Goal: Task Accomplishment & Management: Manage account settings

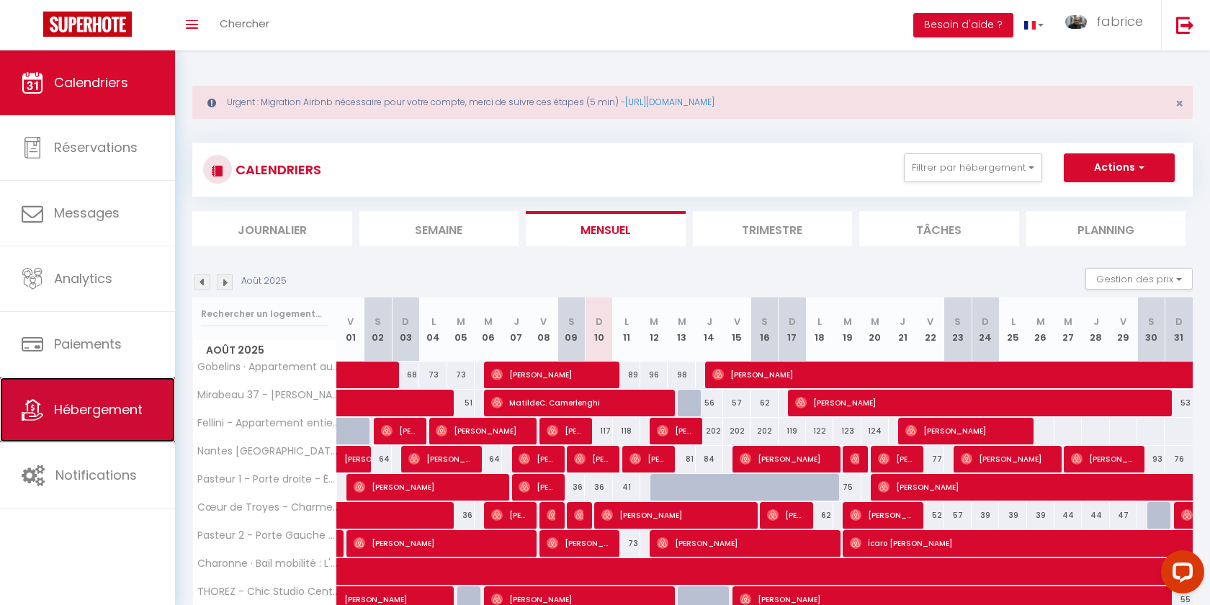
click at [89, 398] on link "Hébergement" at bounding box center [87, 409] width 175 height 65
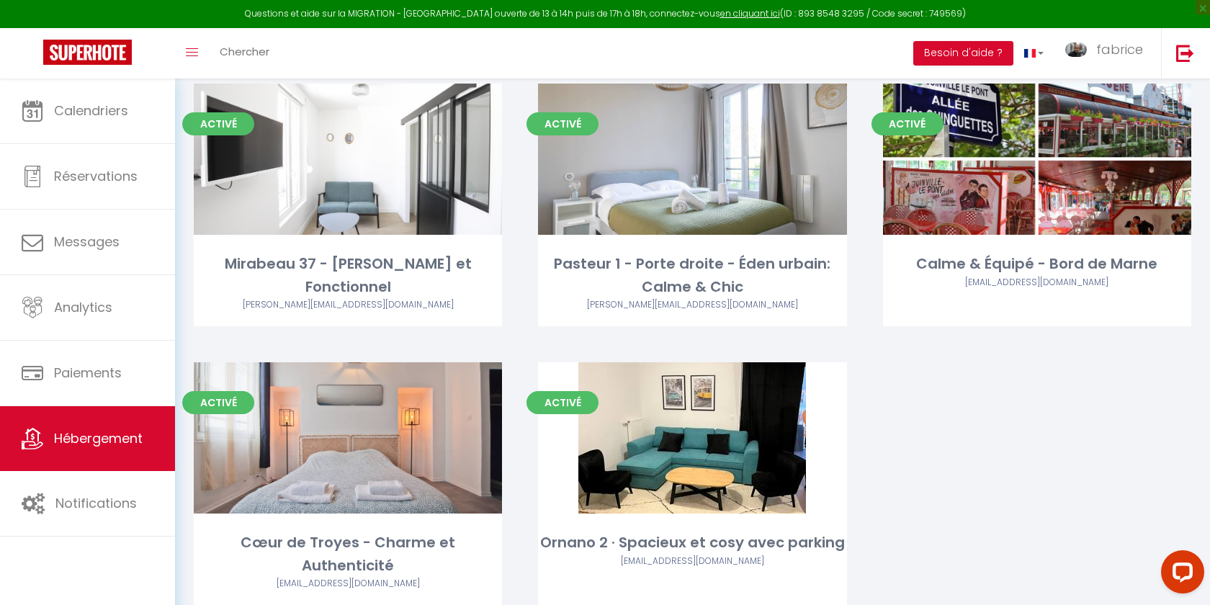
scroll to position [1863, 0]
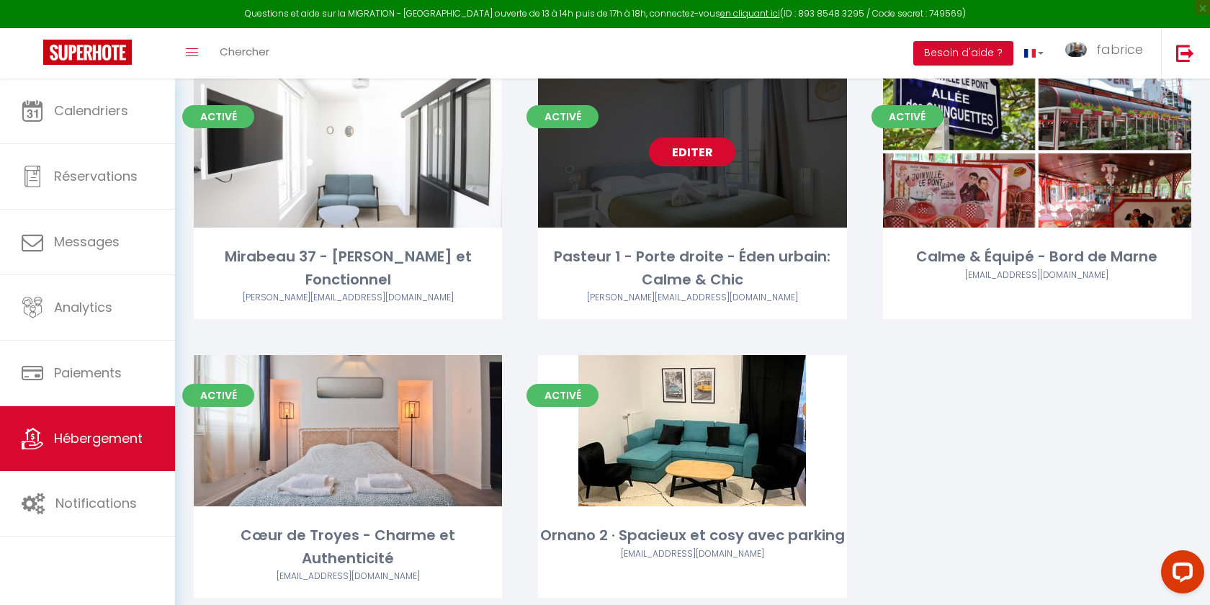
click at [689, 138] on link "Editer" at bounding box center [692, 152] width 86 height 29
select select "3"
select select "2"
select select "1"
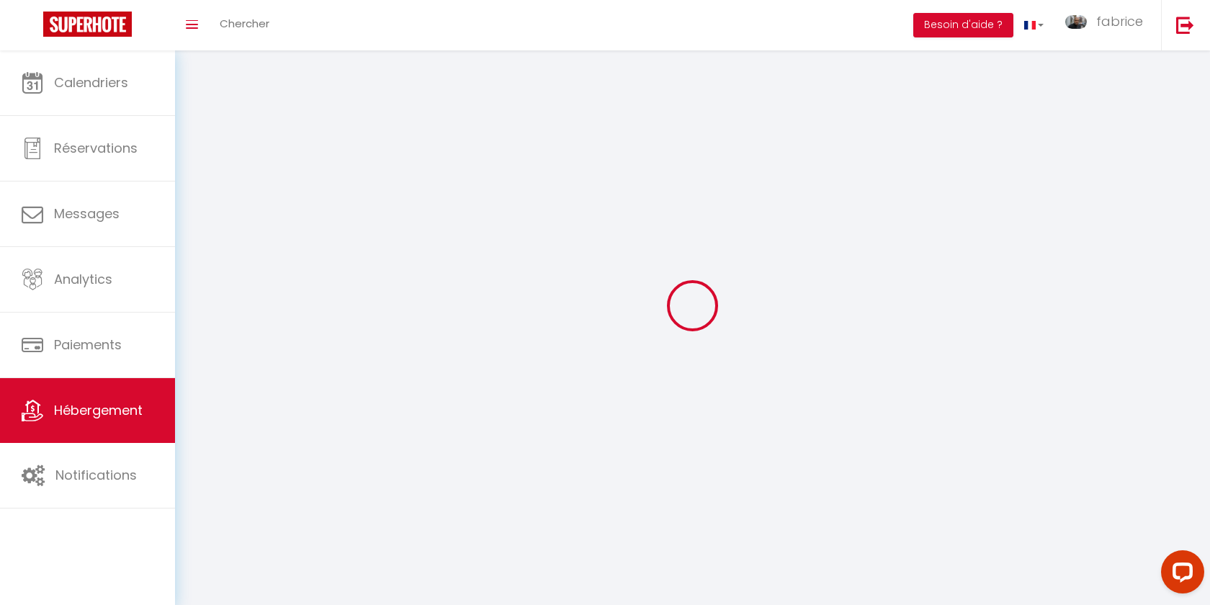
select select
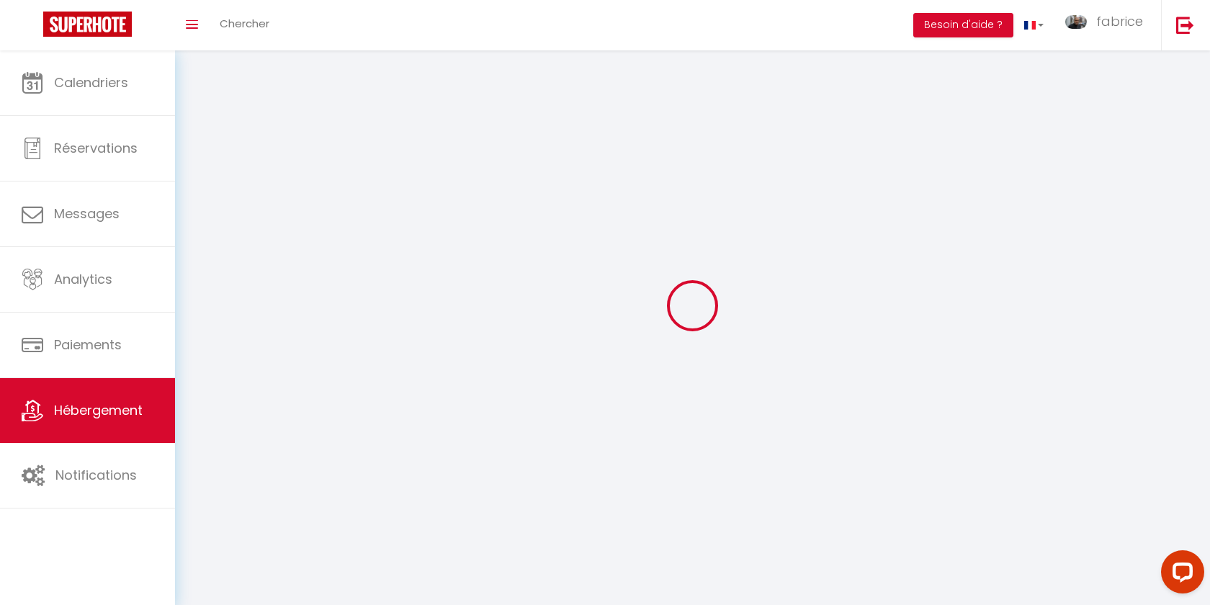
select select
checkbox input "false"
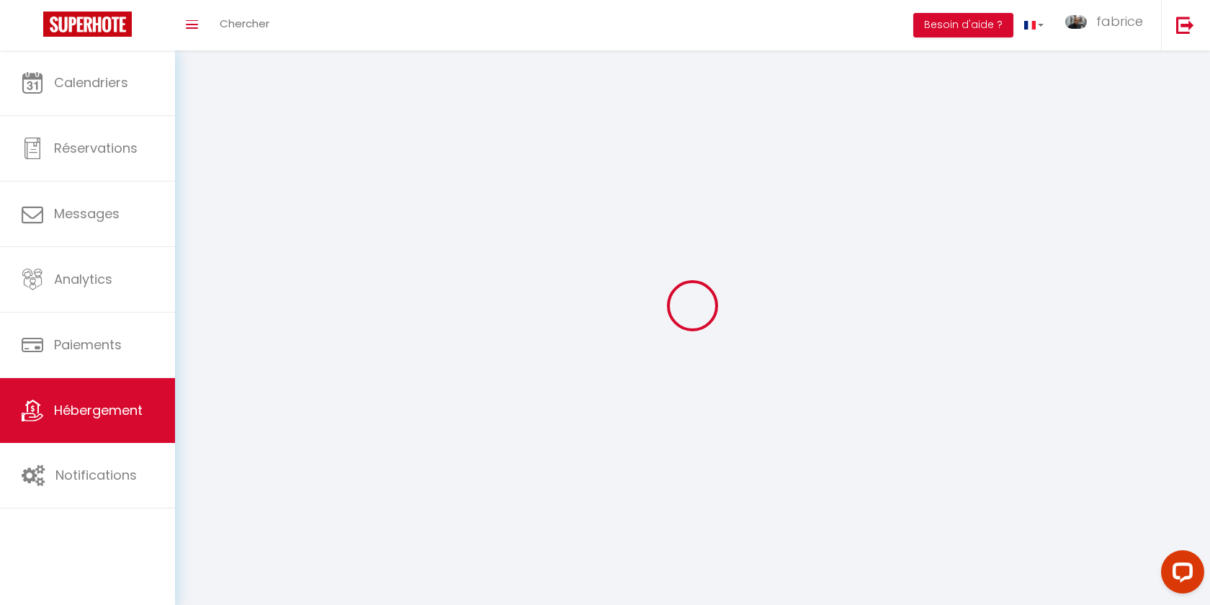
checkbox input "false"
select select
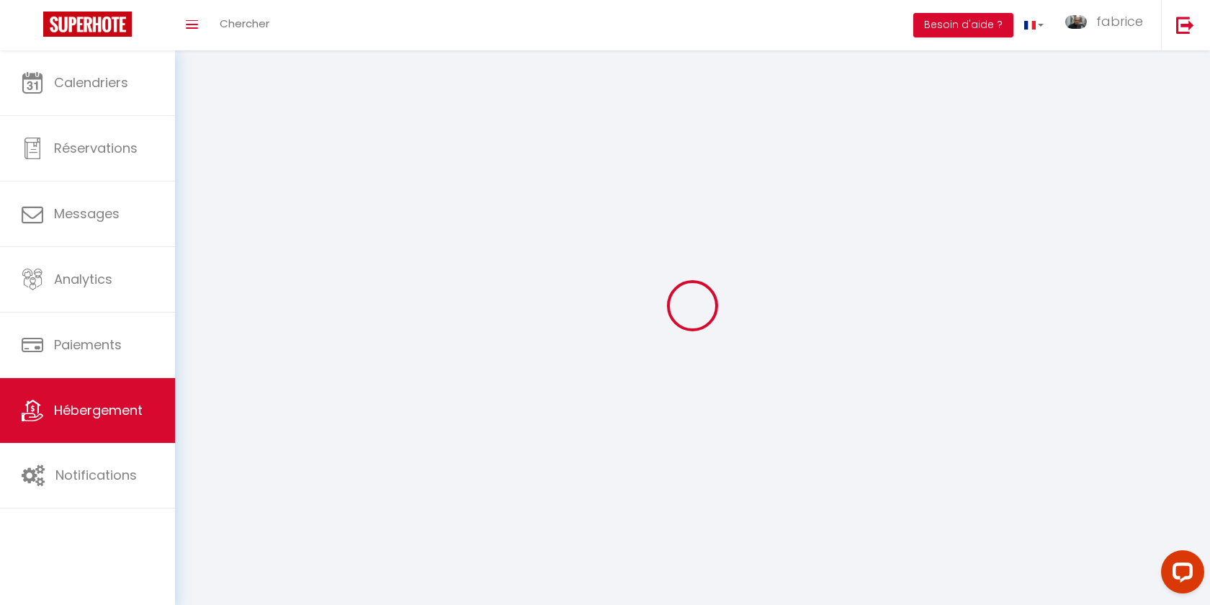
select select
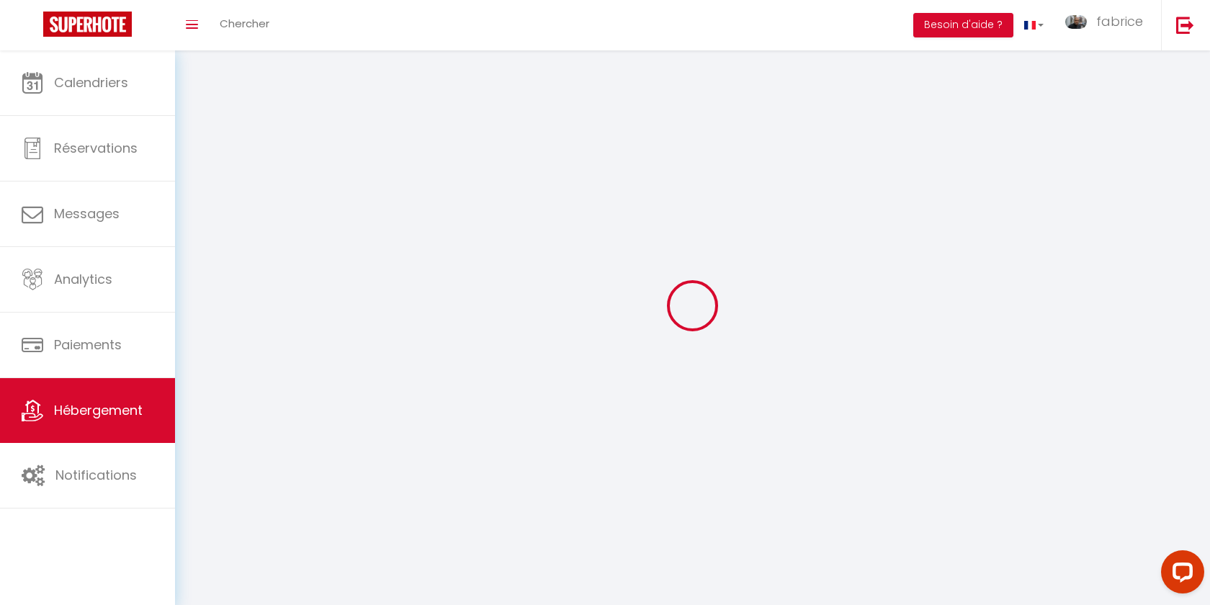
checkbox input "false"
select select
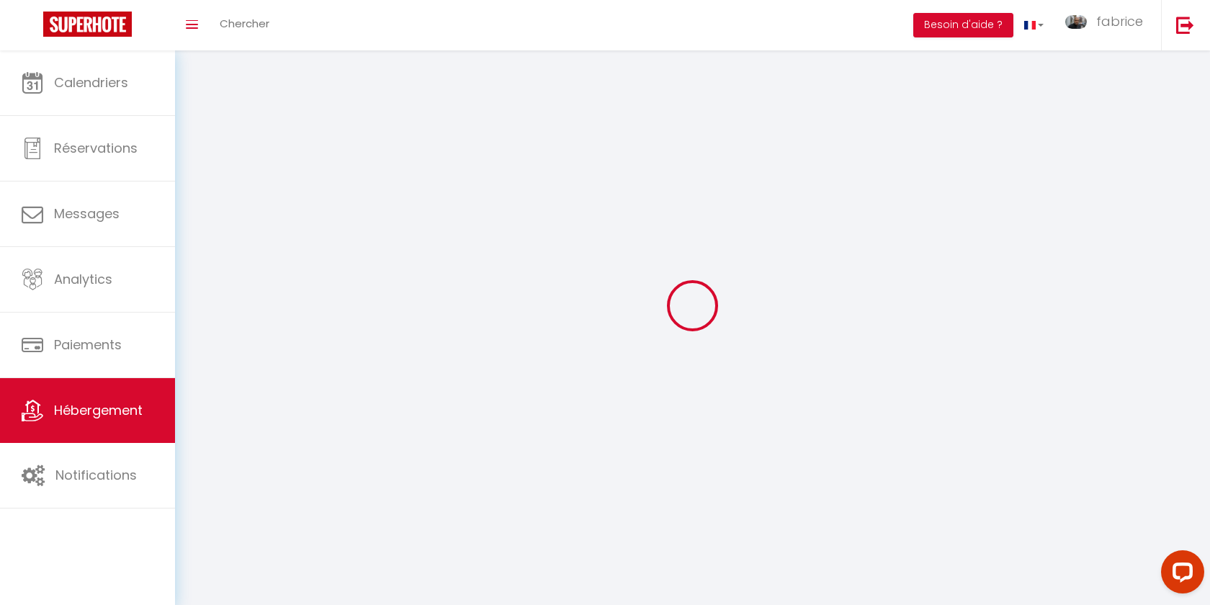
select select
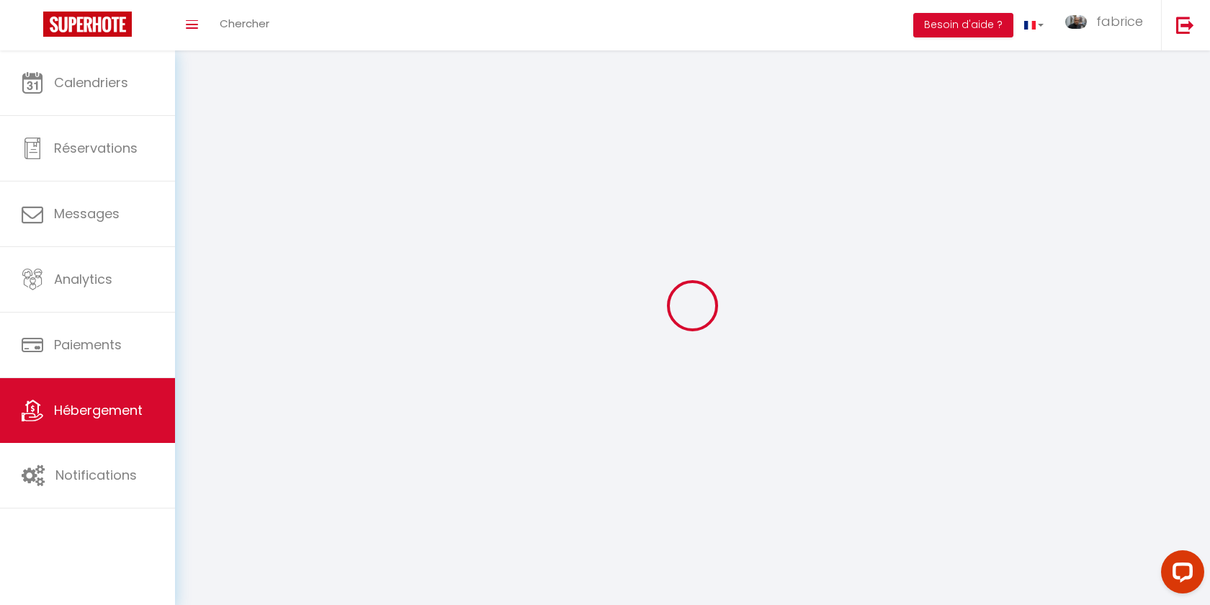
select select
checkbox input "false"
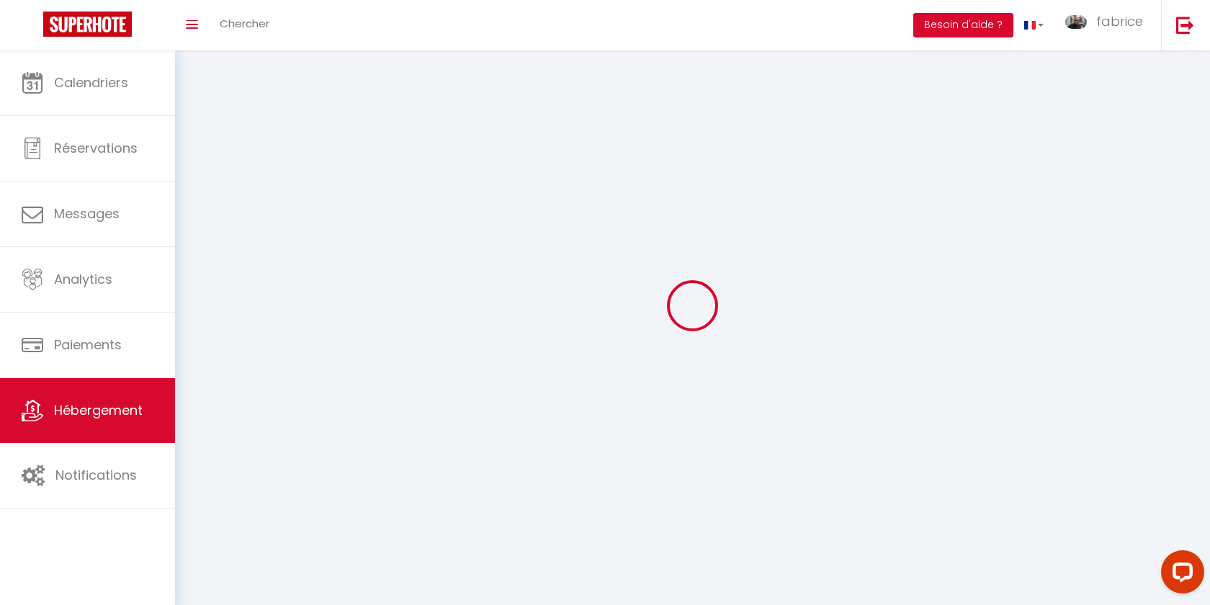
checkbox input "false"
select select
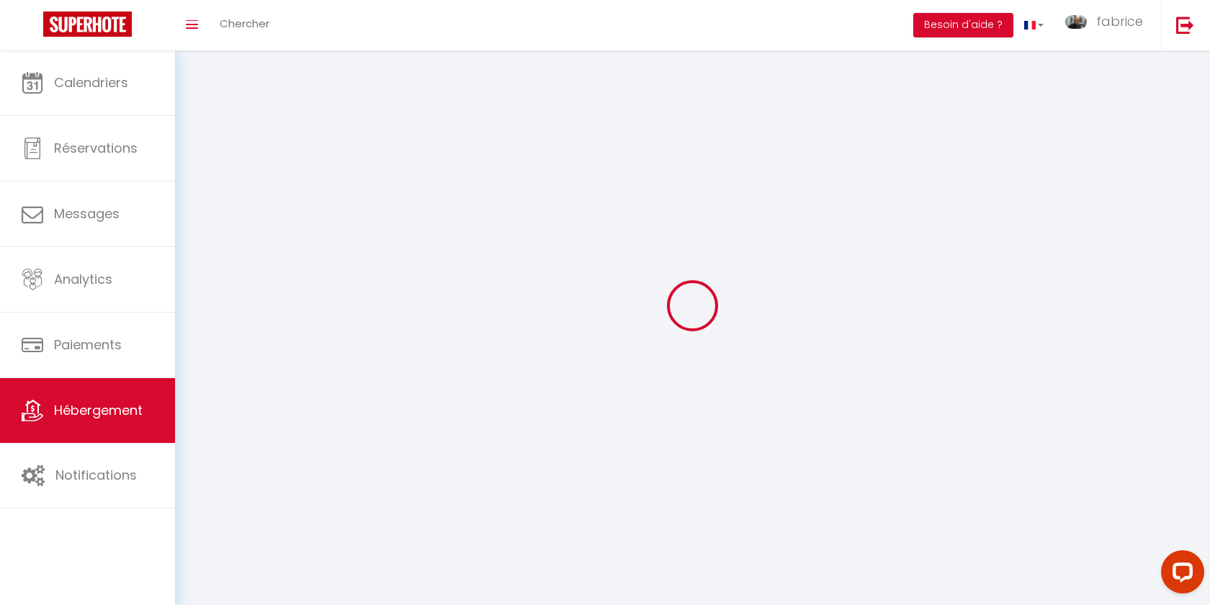
select select "28"
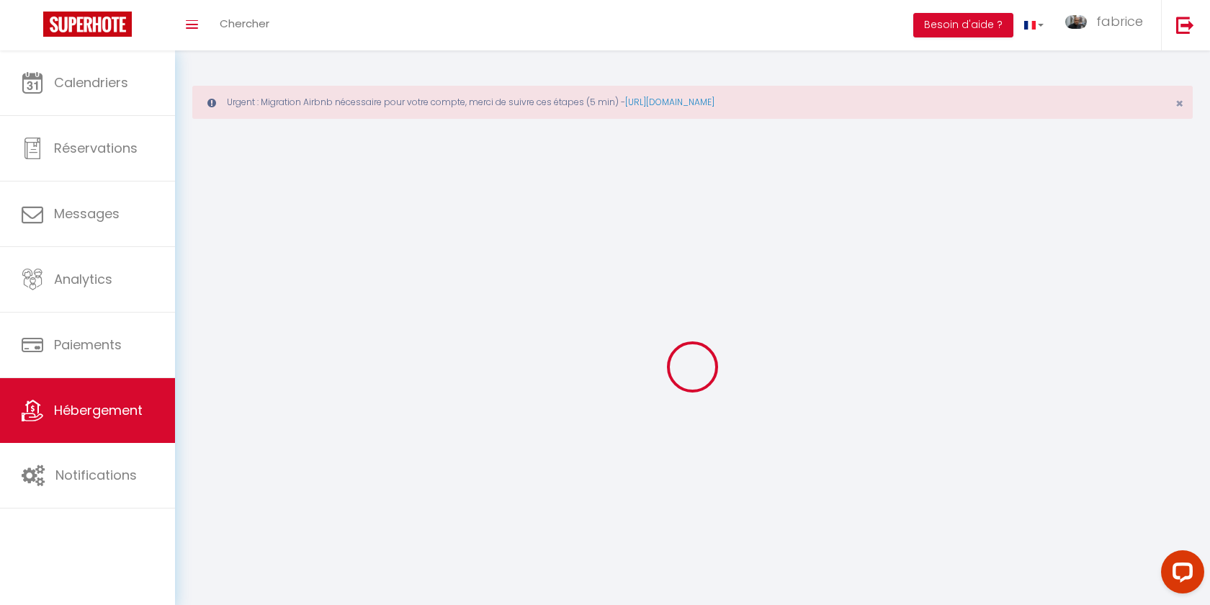
select select
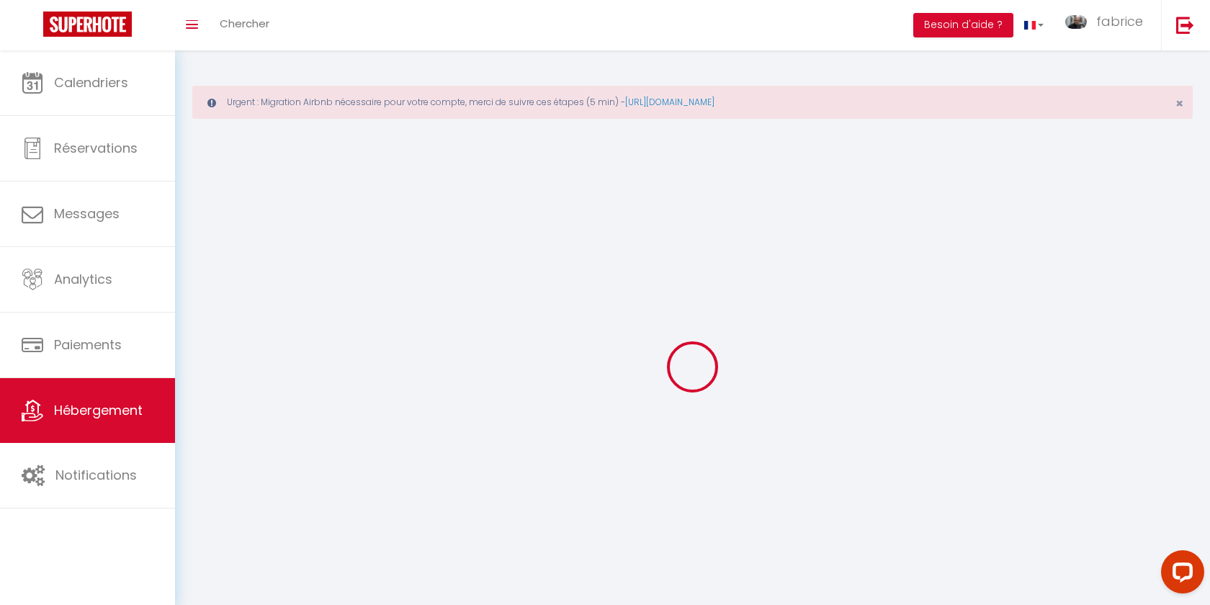
select select
checkbox input "false"
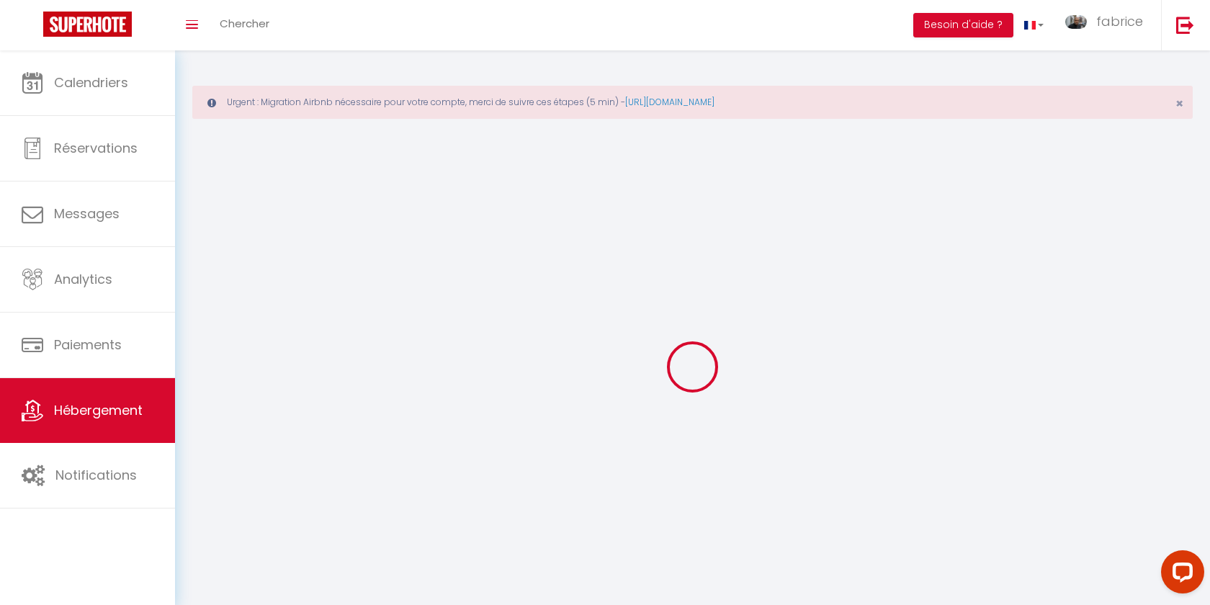
checkbox input "false"
select select
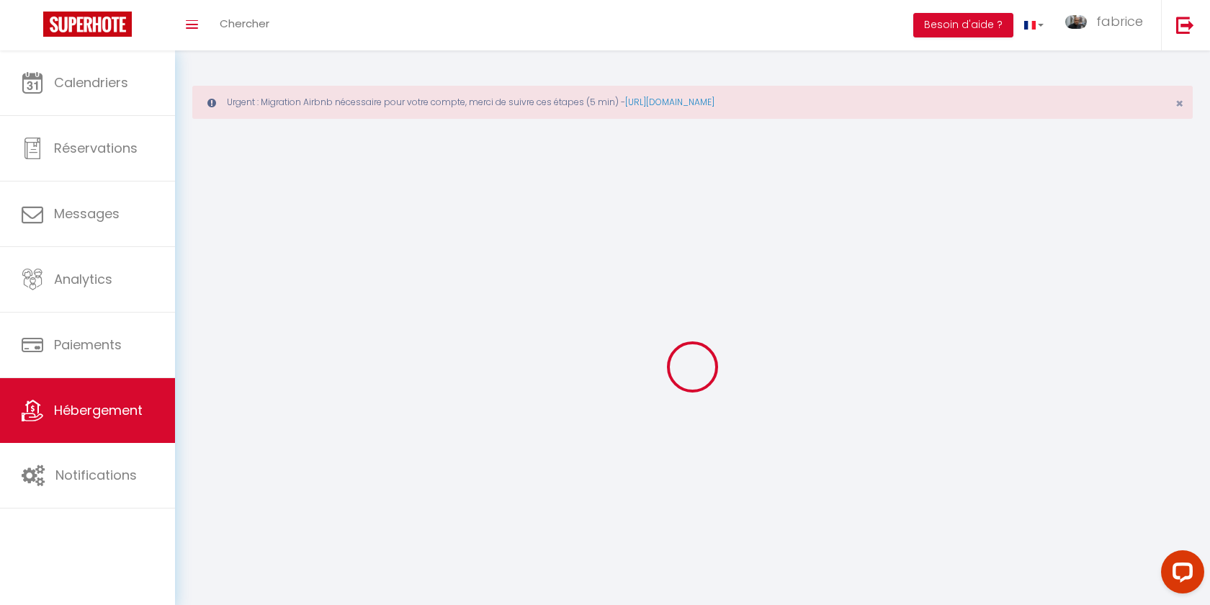
select select
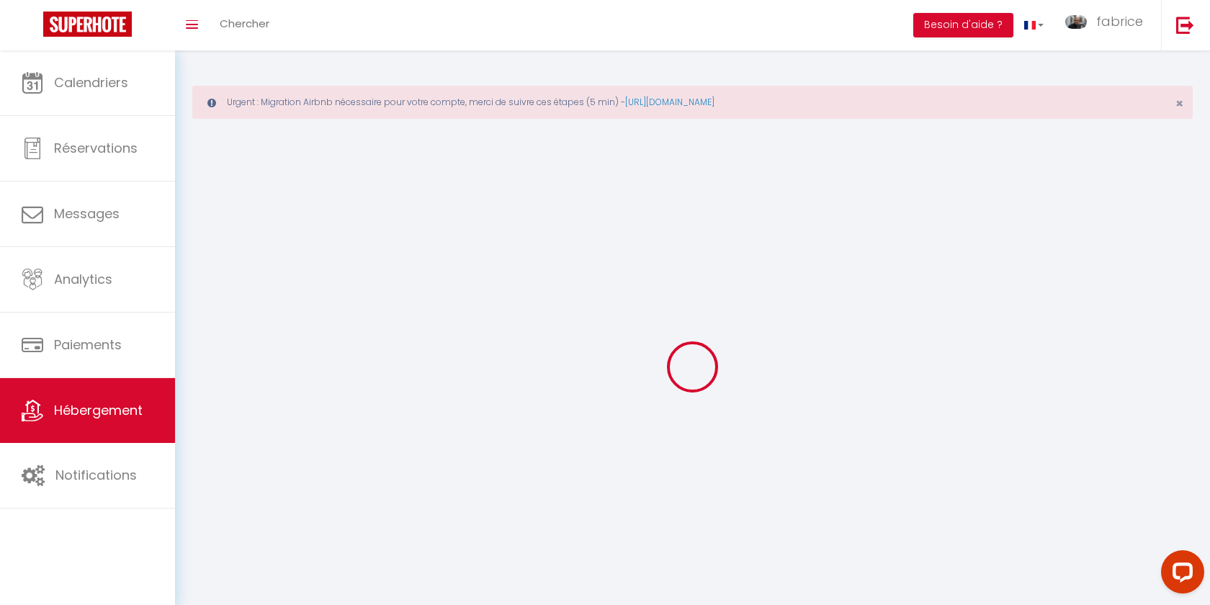
checkbox input "false"
select select
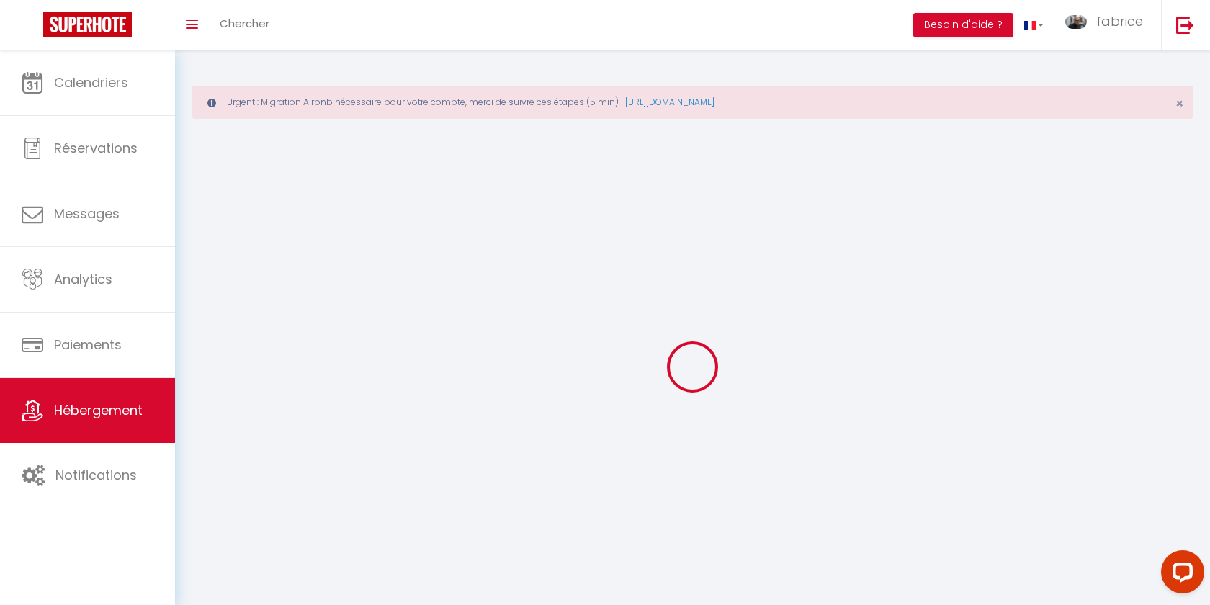
select select
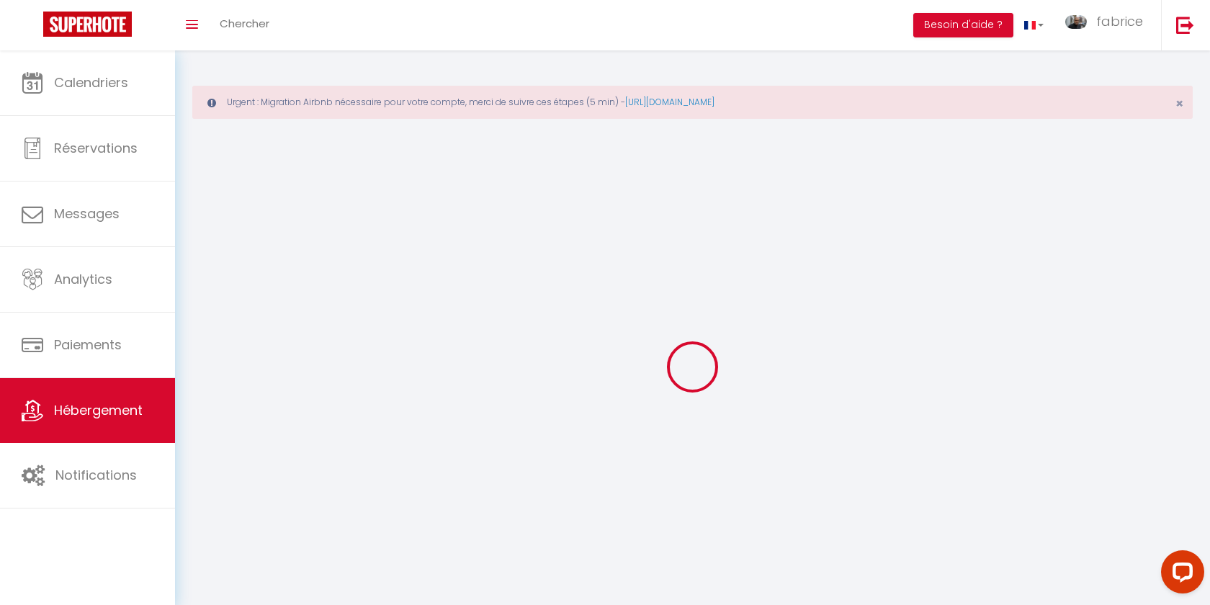
select select
checkbox input "false"
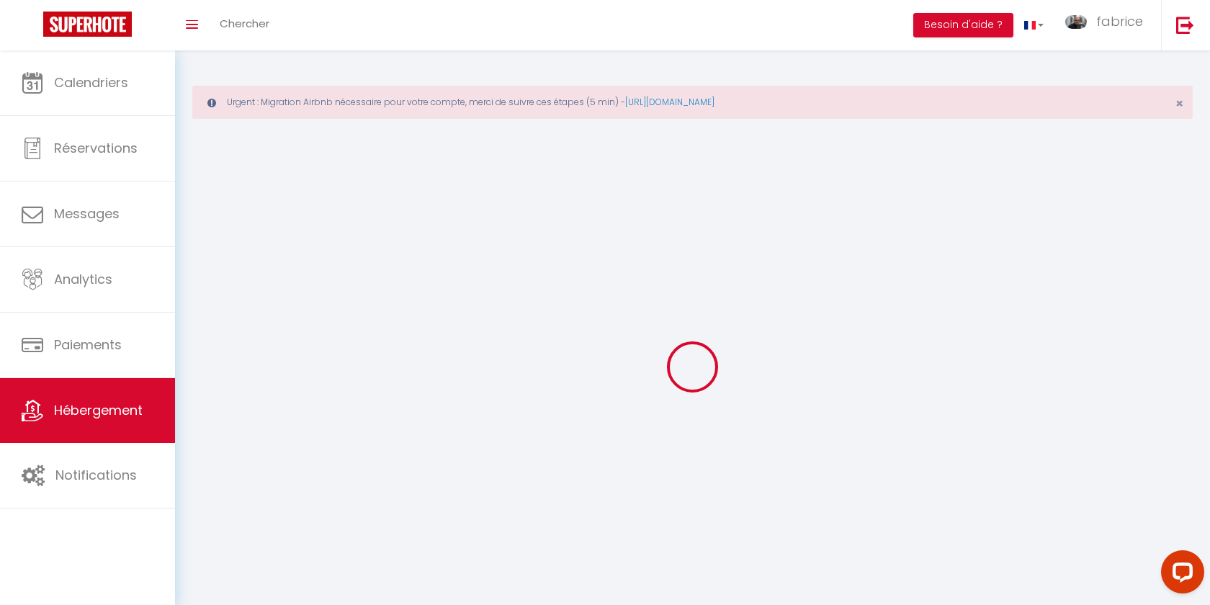
checkbox input "false"
select select
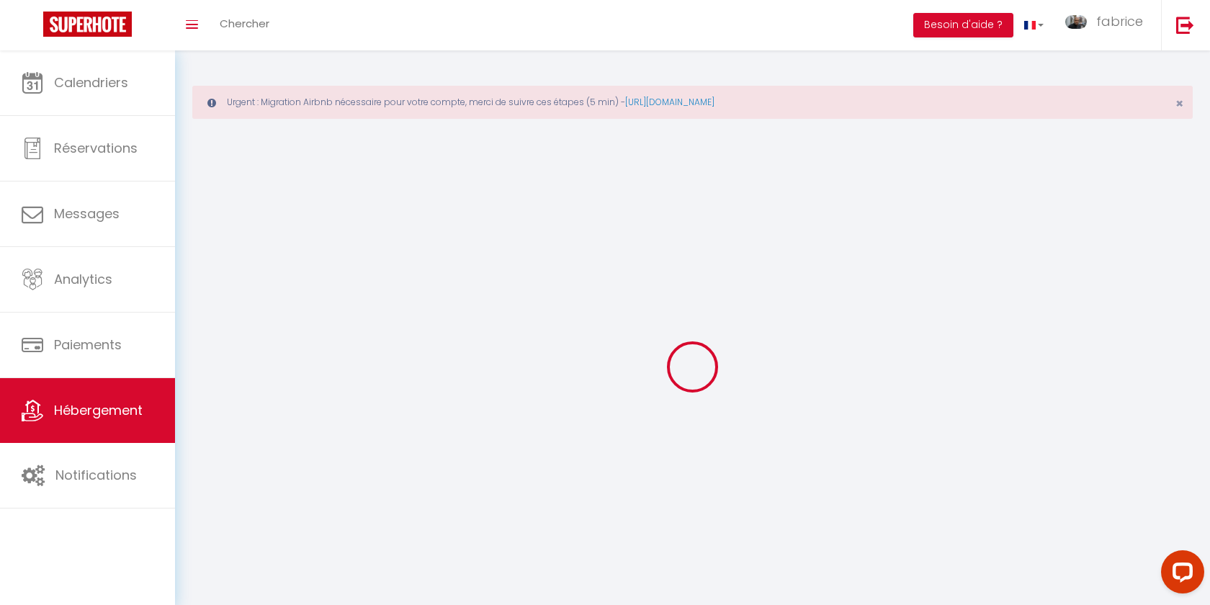
select select
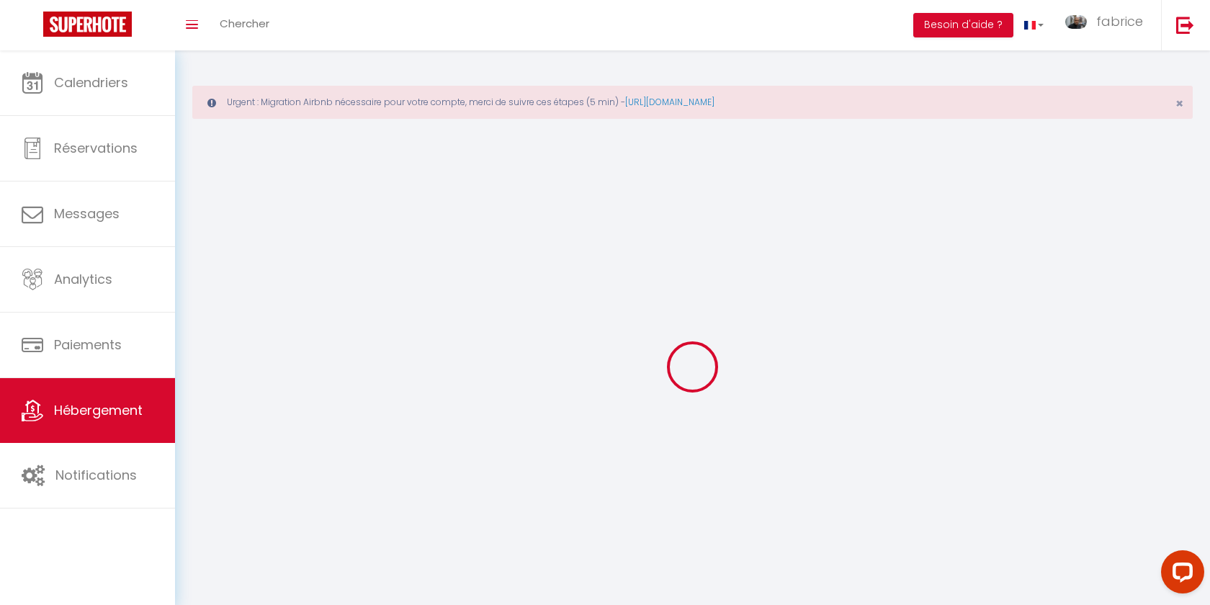
checkbox input "false"
select select
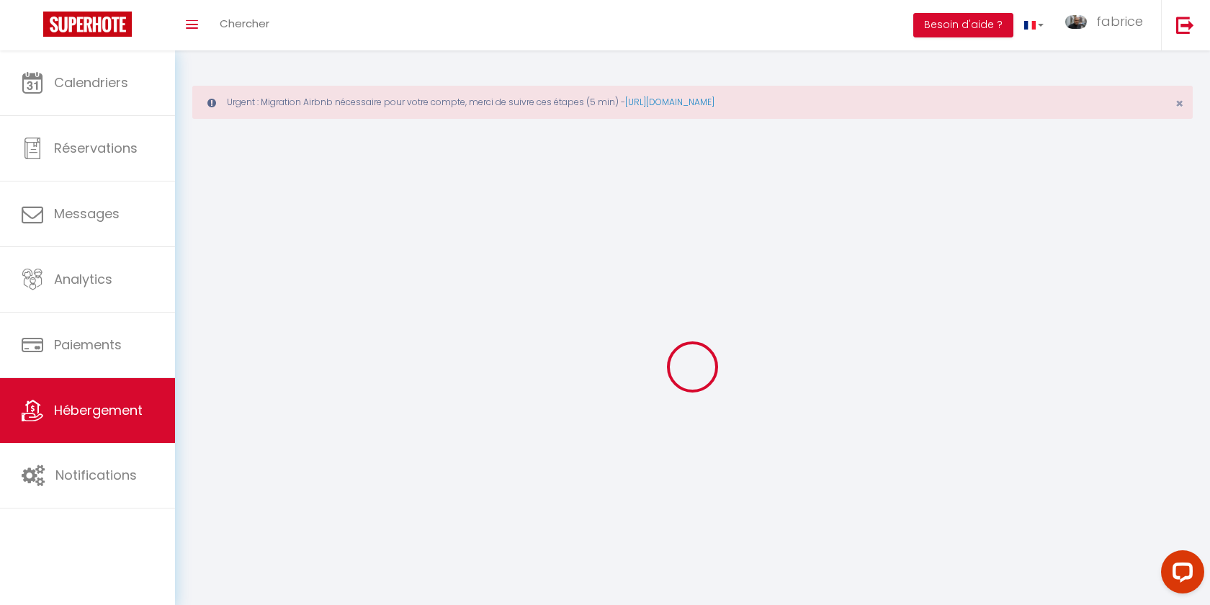
select select
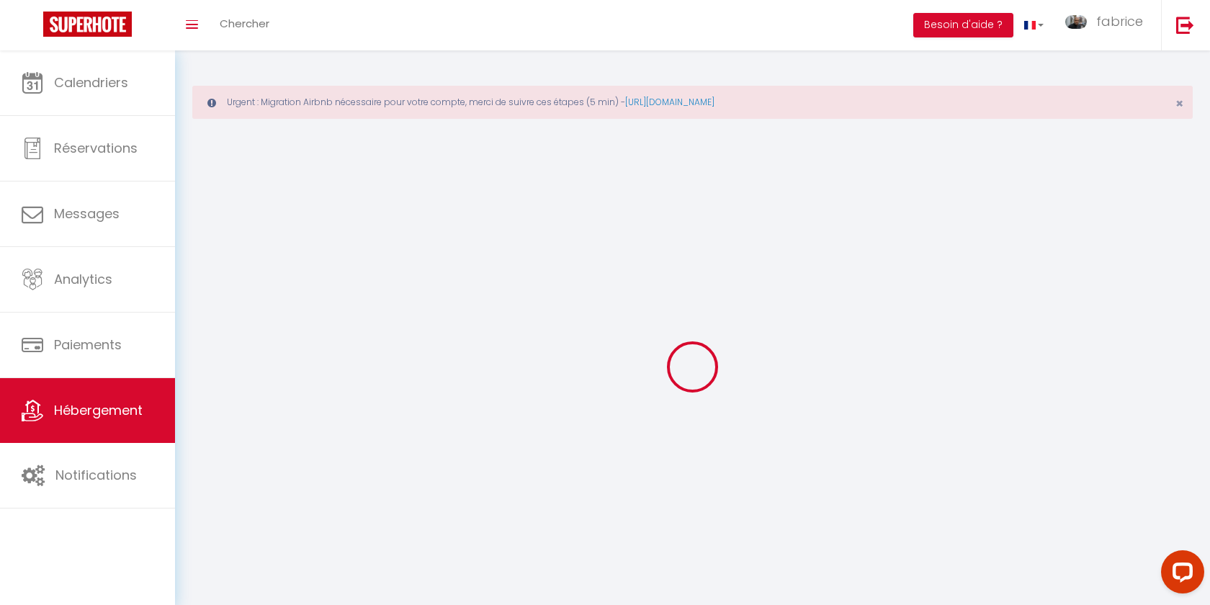
select select
checkbox input "false"
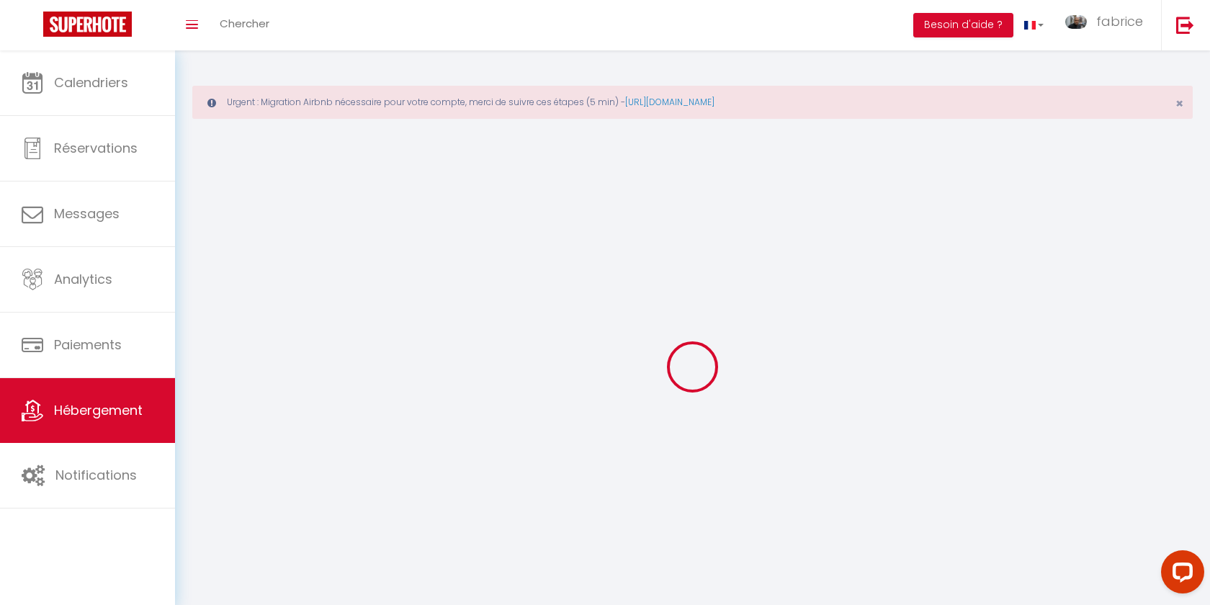
checkbox input "false"
select select
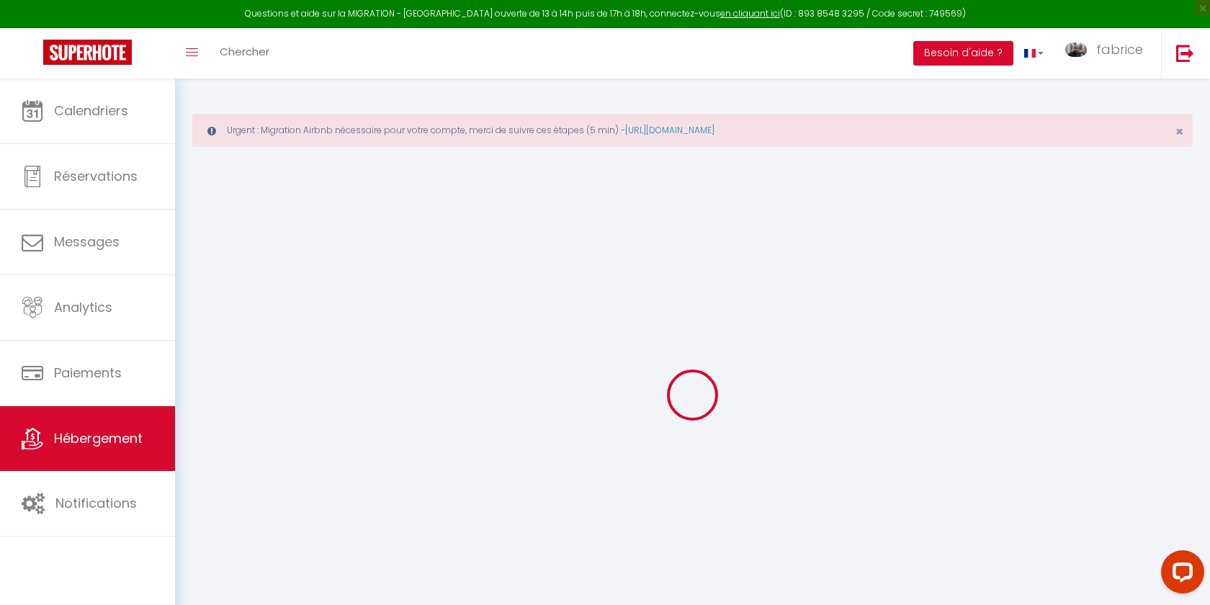
checkbox input "true"
checkbox input "false"
select select
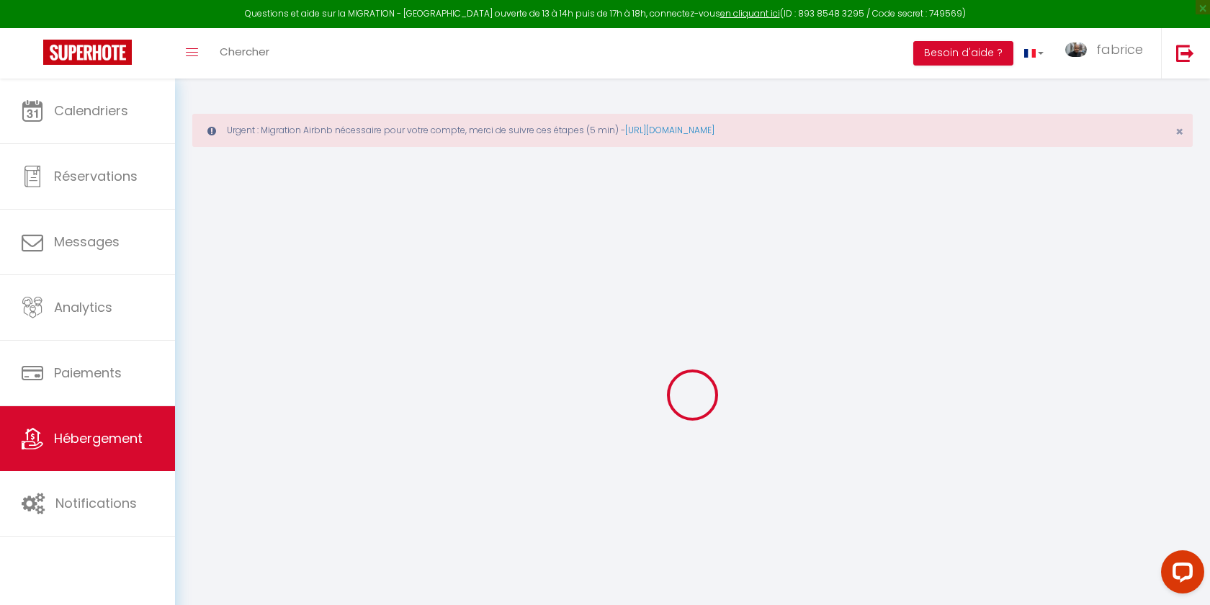
checkbox input "false"
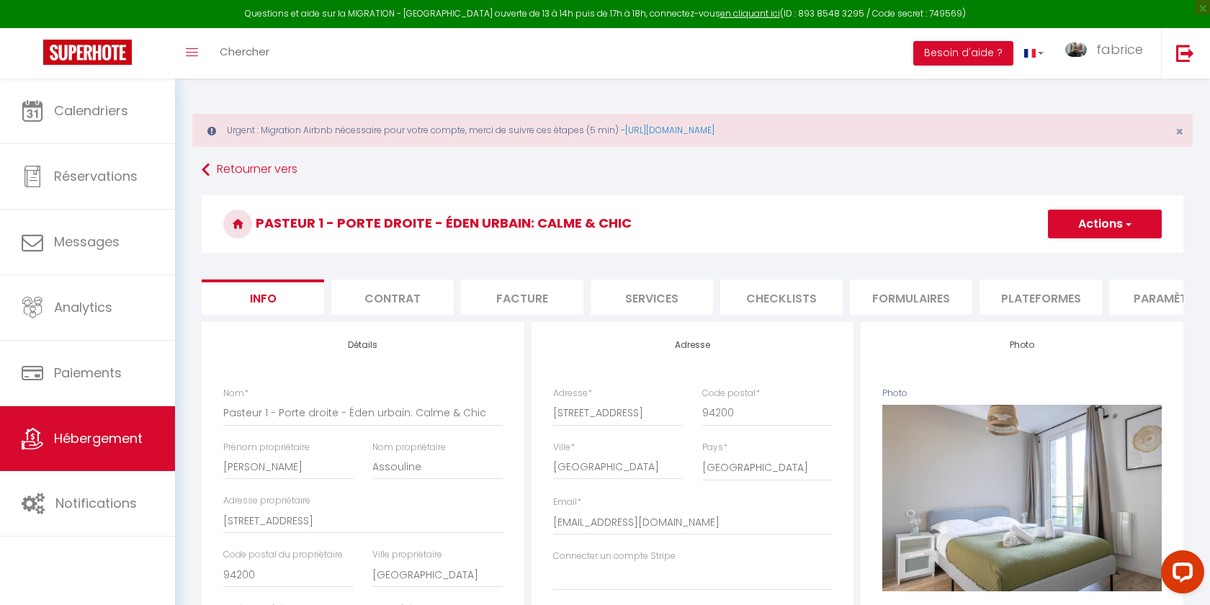
select select
checkbox input "false"
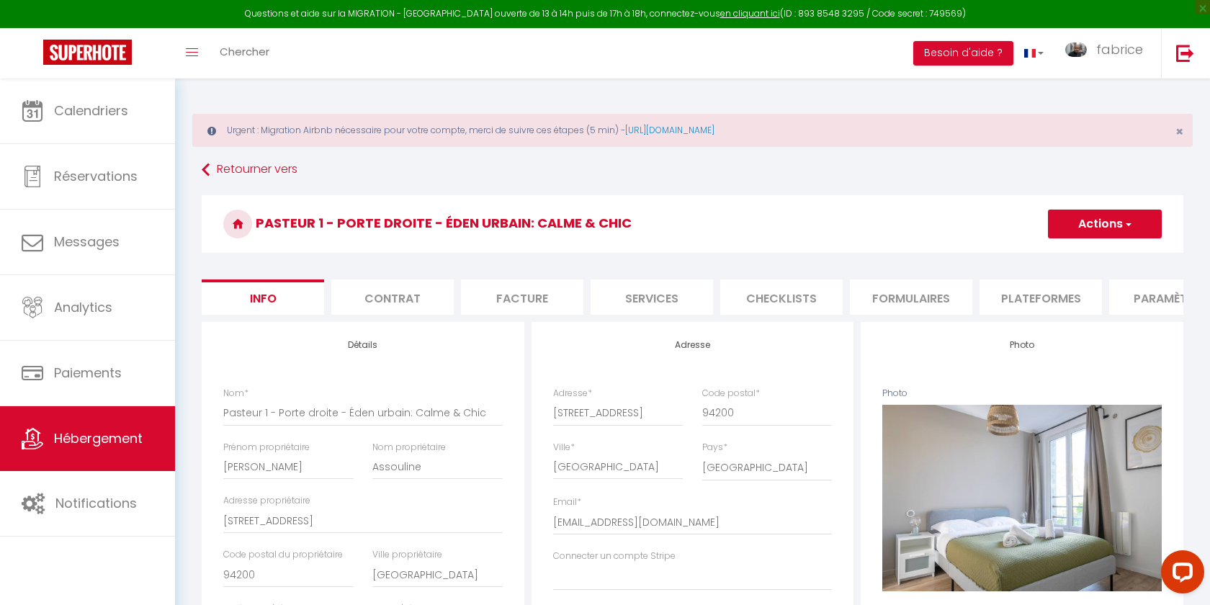
checkbox input "false"
click at [1155, 287] on li "Paramètres" at bounding box center [1170, 296] width 122 height 35
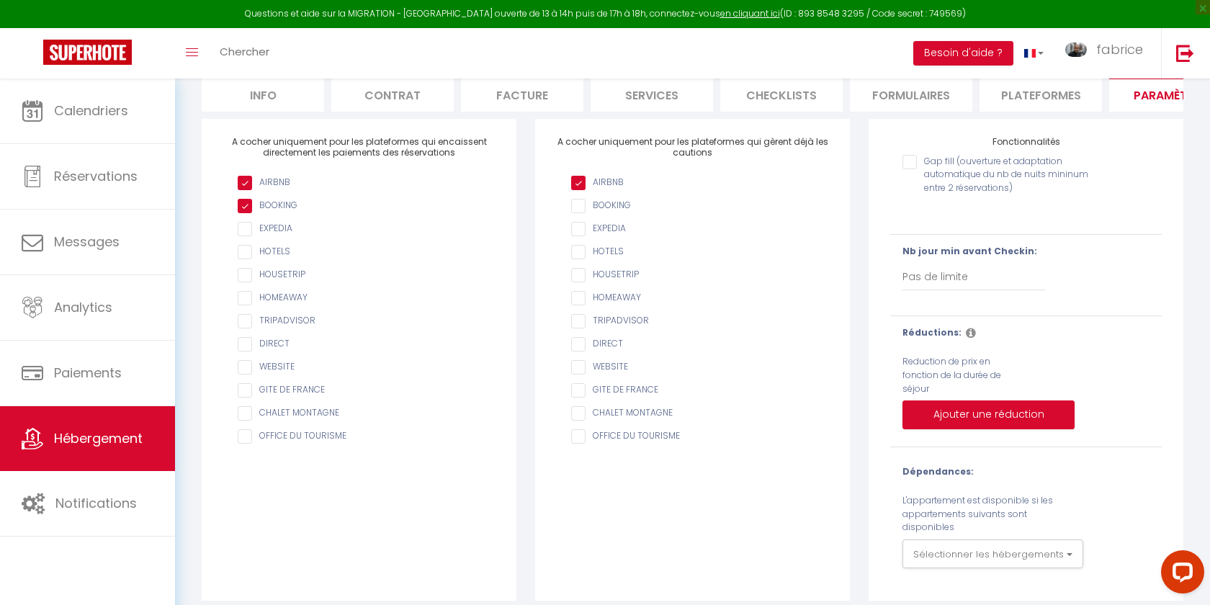
scroll to position [213, 0]
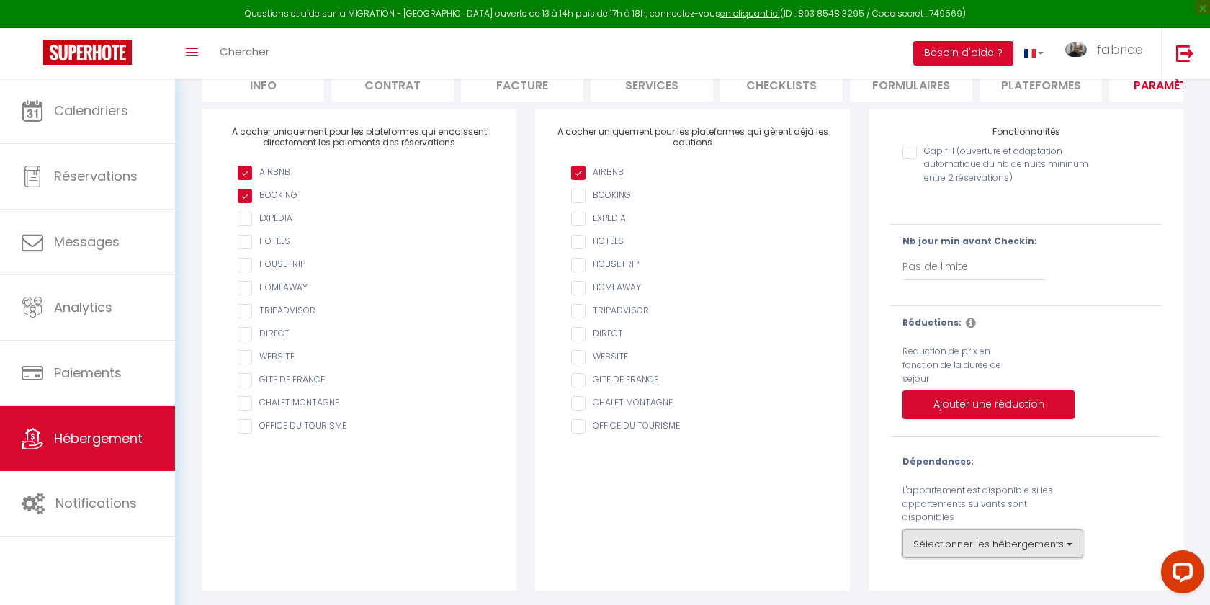
click at [947, 535] on button "Sélectionner les hébergements" at bounding box center [993, 543] width 181 height 29
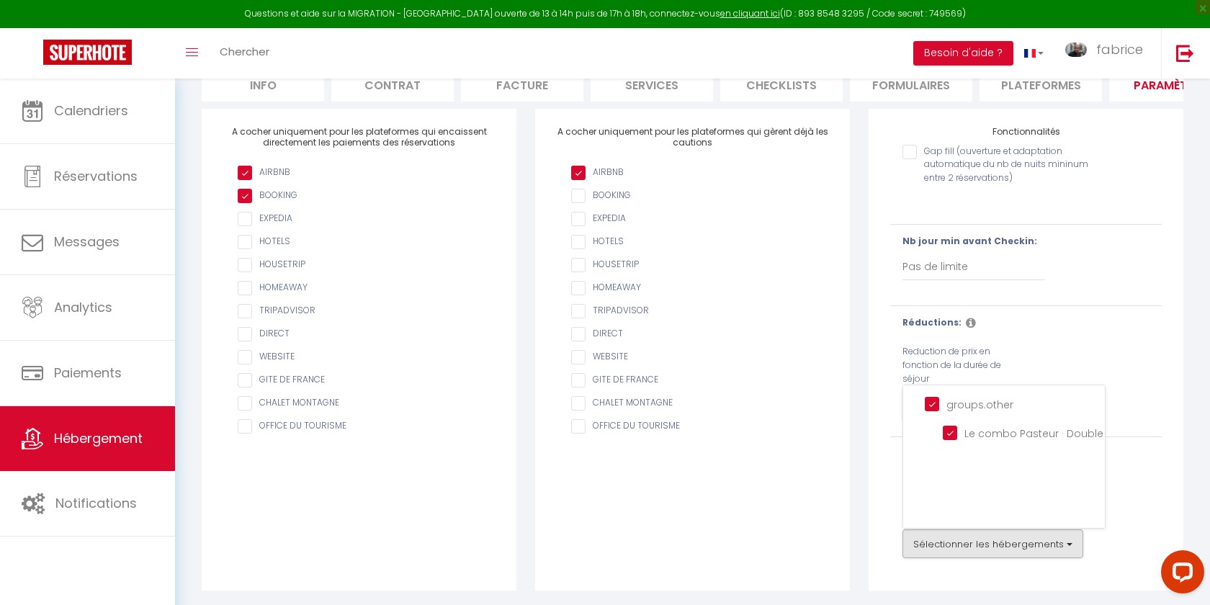
click at [882, 495] on div "Dépendances: L'appartement est disponible si les appartements suivants sont dis…" at bounding box center [1026, 506] width 290 height 103
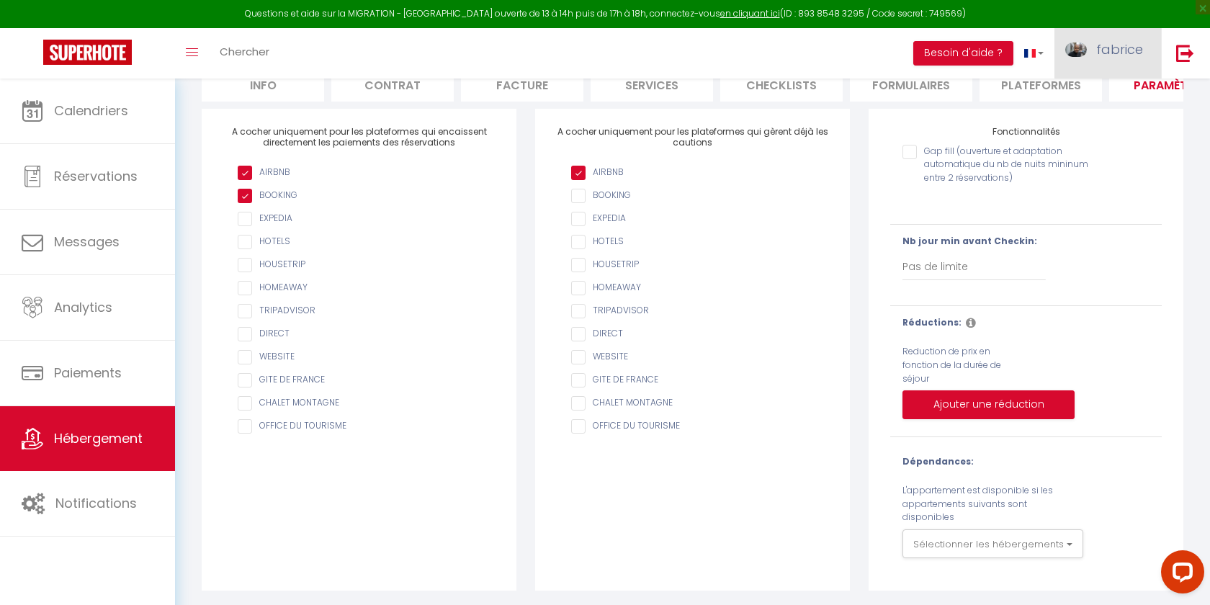
click at [1129, 45] on span "fabrice" at bounding box center [1119, 49] width 47 height 18
click at [1107, 104] on link "Paramètres" at bounding box center [1103, 100] width 107 height 24
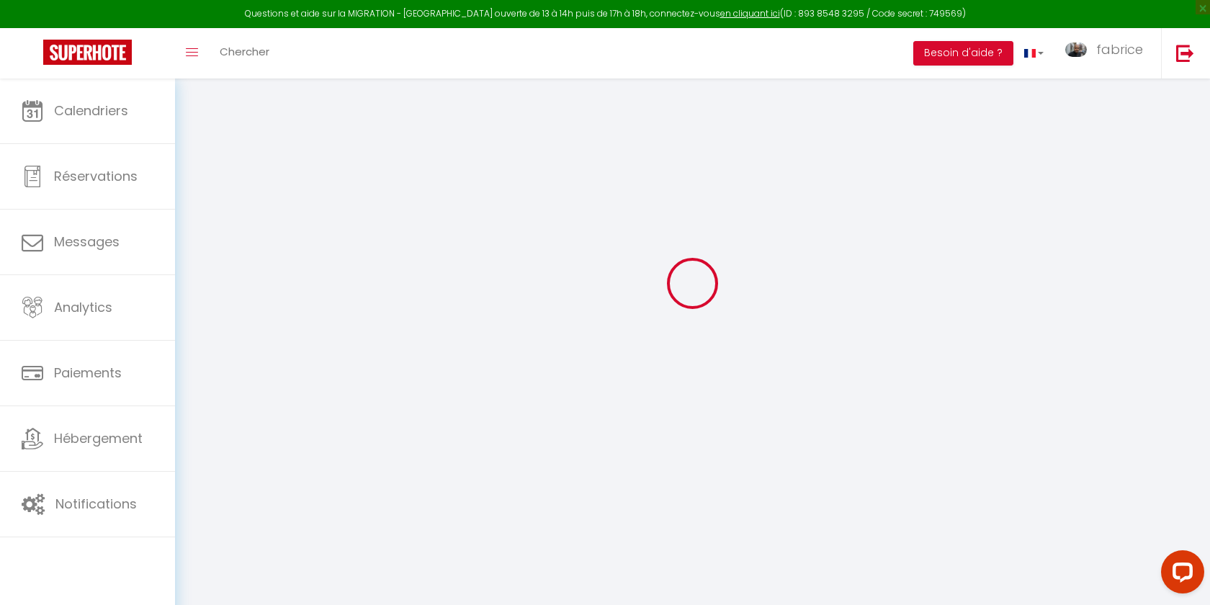
select select
type input "fabrice"
type input "monpierre"
type input "0756989989"
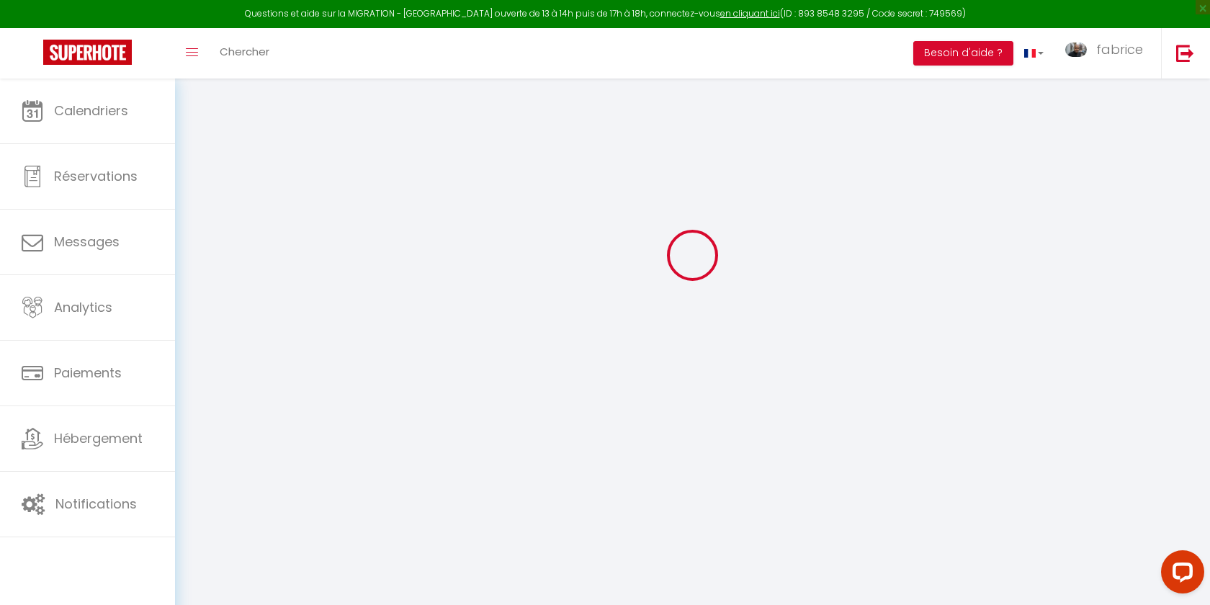
type input "[STREET_ADDRESS]"
type input "75015"
type input "[GEOGRAPHIC_DATA]"
type input "Ag9mn6hZKbwphJPqb0vNKej1R"
type input "PGqP5t2kW0TxxOVUqAPXSKtSJ"
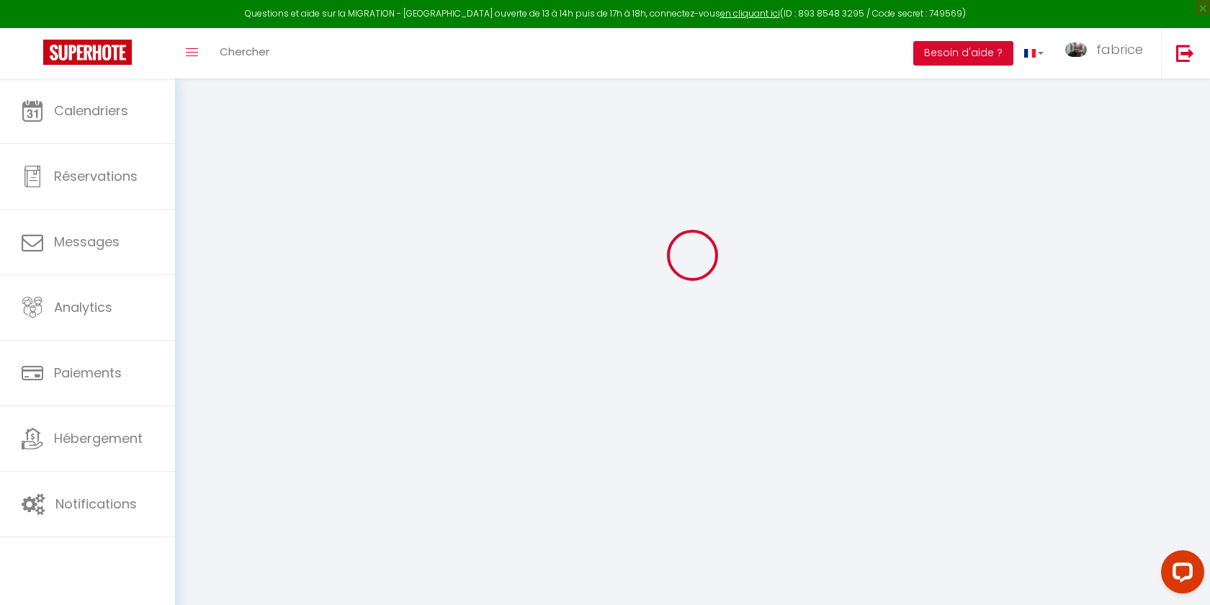
type input "[URL][DOMAIN_NAME]"
type input "VW64550"
select select "28"
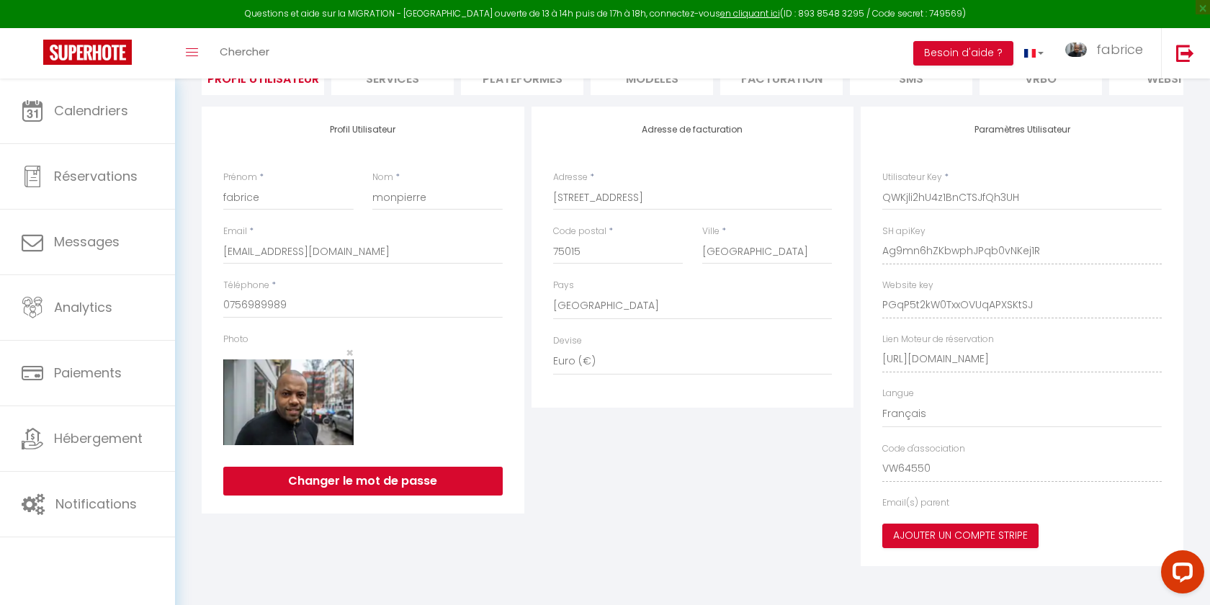
type input "Ag9mn6hZKbwphJPqb0vNKej1R"
type input "PGqP5t2kW0TxxOVUqAPXSKtSJ"
type input "[URL][DOMAIN_NAME]"
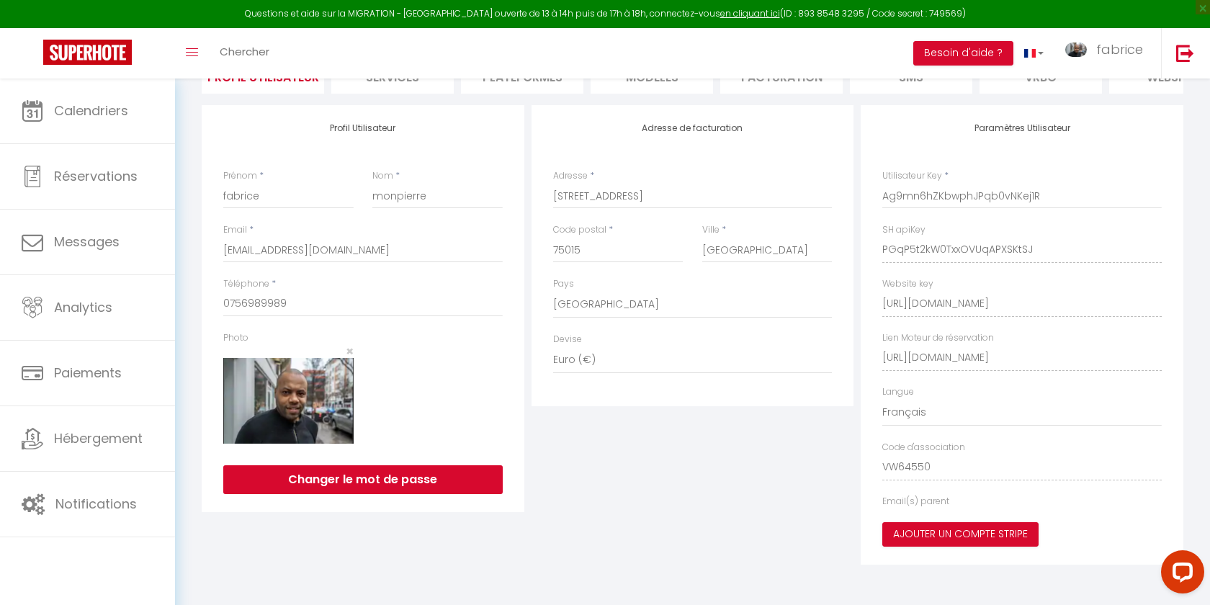
select select "fr"
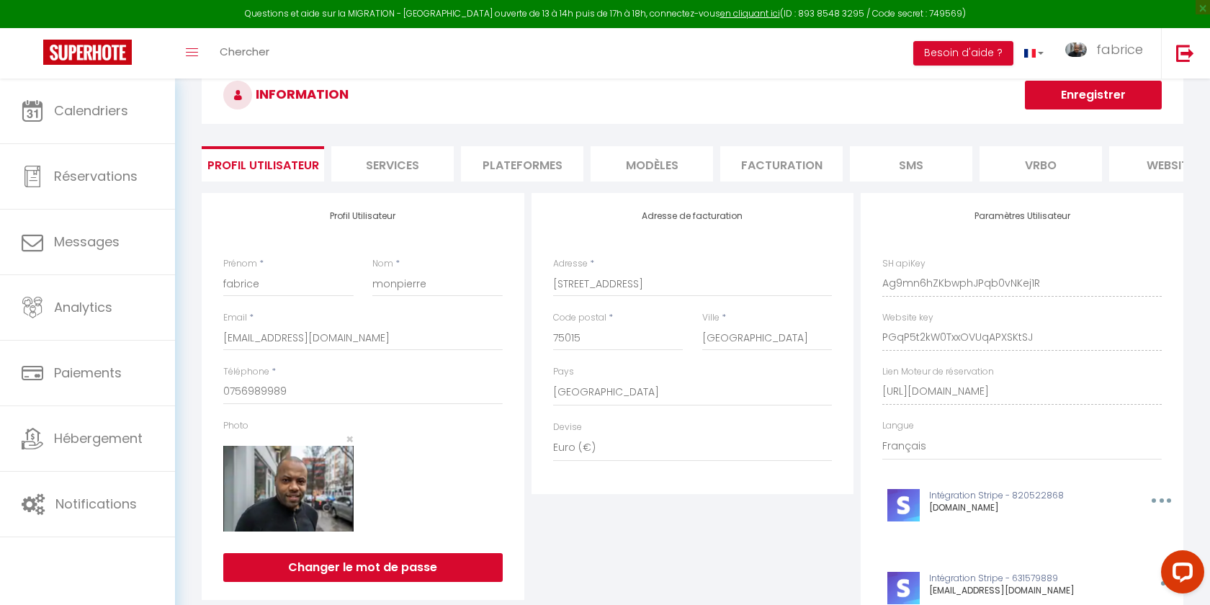
scroll to position [0, 0]
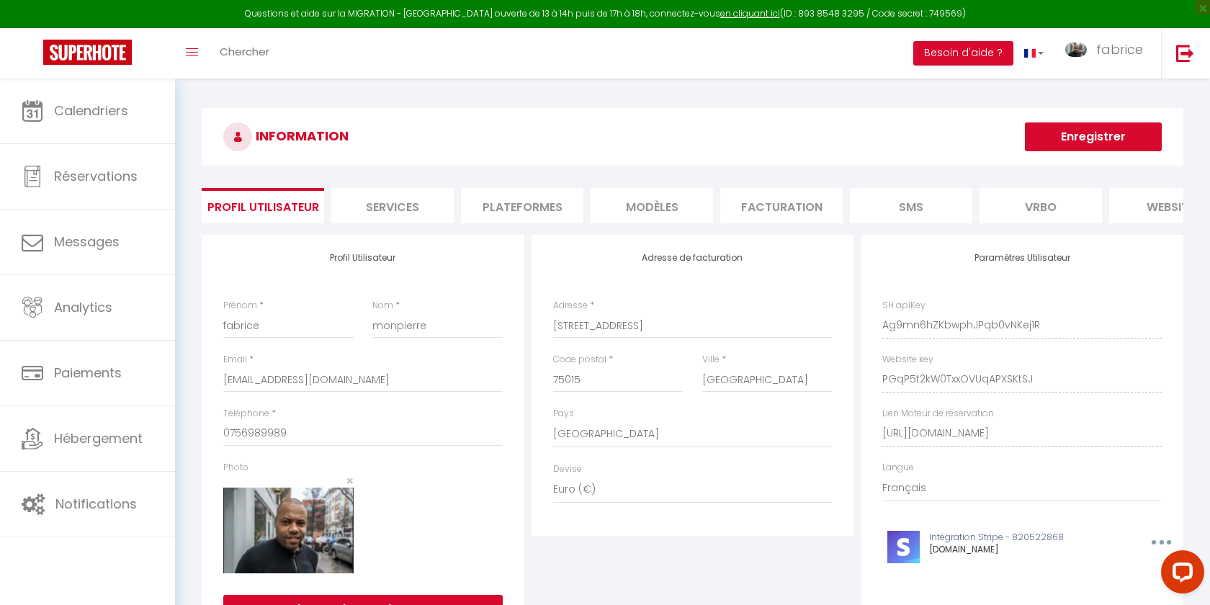
click at [540, 198] on li "Plateformes" at bounding box center [522, 205] width 122 height 35
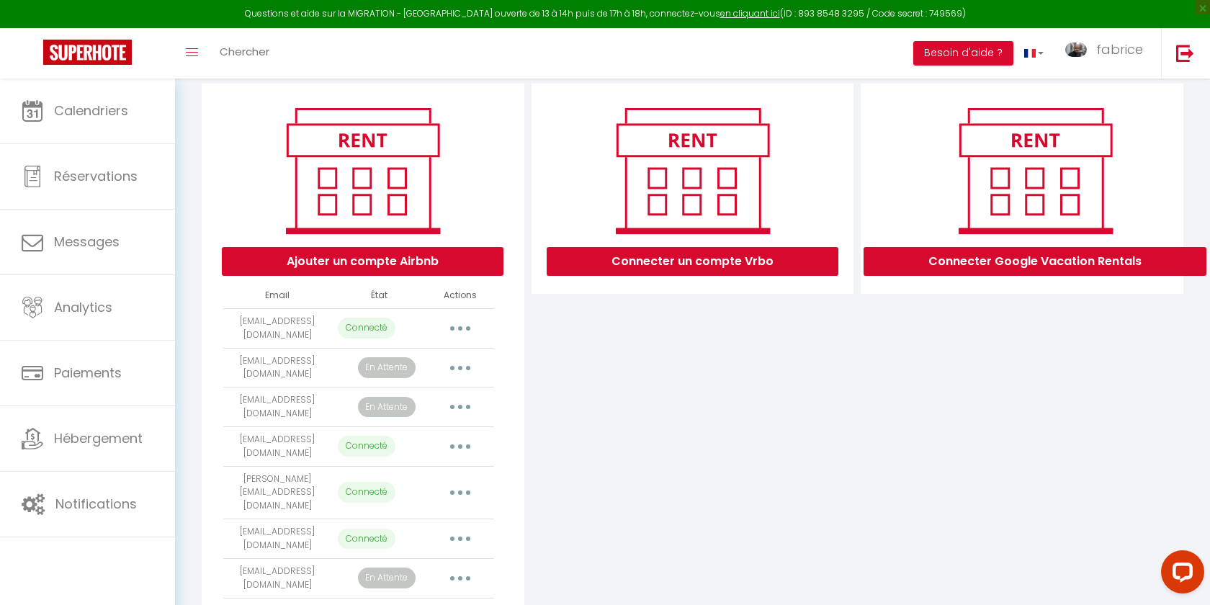
scroll to position [149, 0]
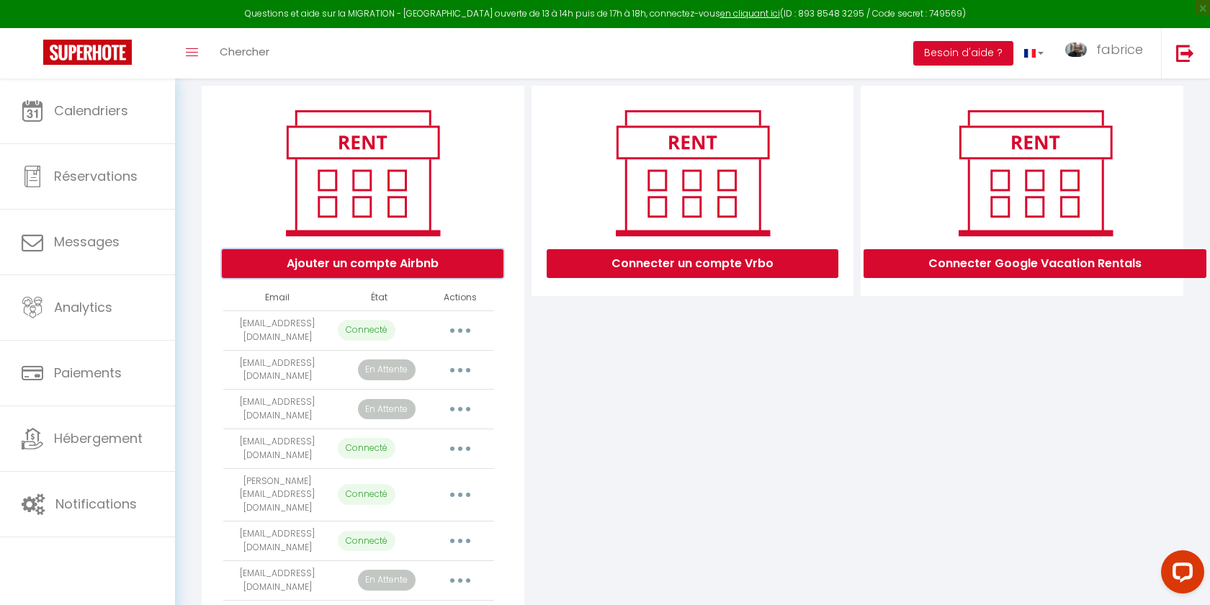
click at [416, 267] on button "Ajouter un compte Airbnb" at bounding box center [363, 263] width 282 height 29
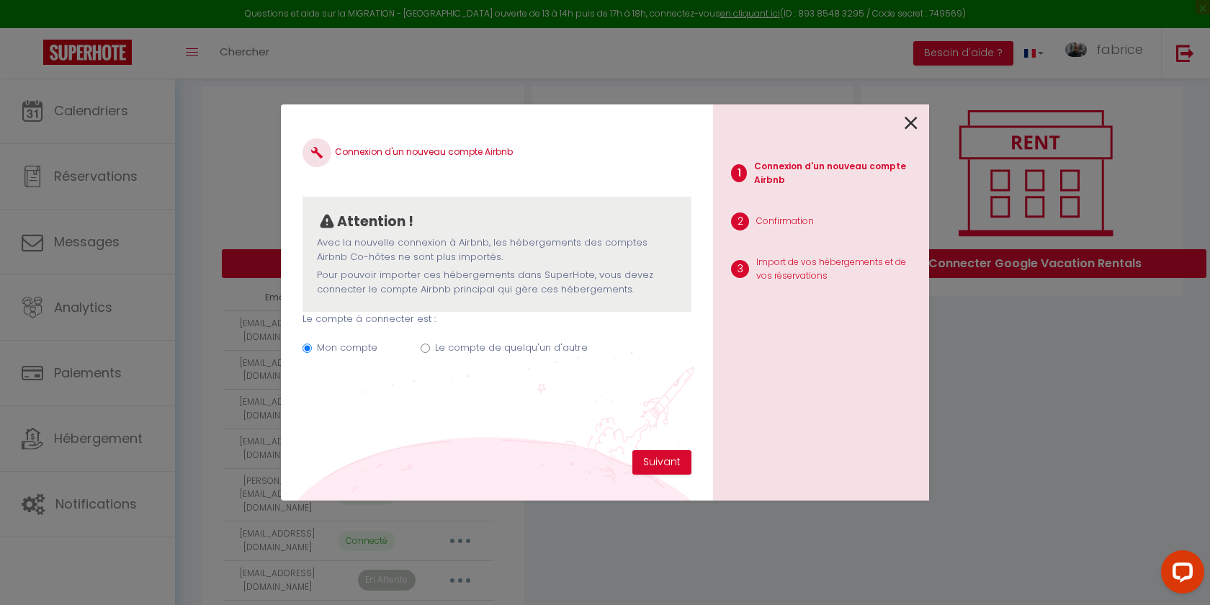
click at [909, 125] on icon at bounding box center [911, 123] width 13 height 22
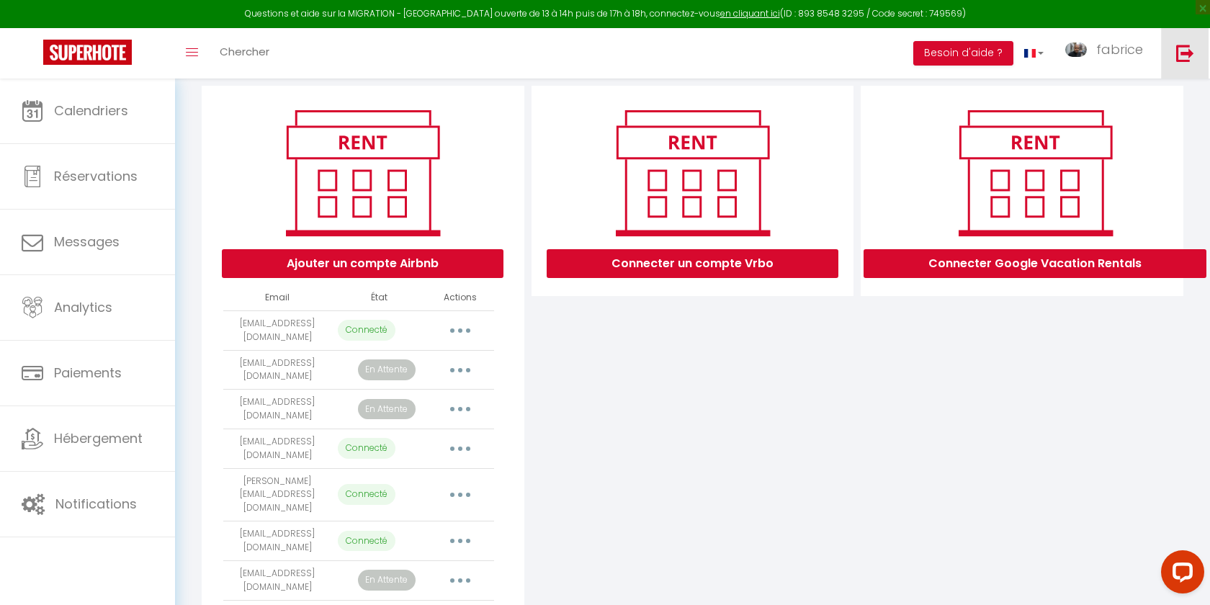
click at [1189, 56] on img at bounding box center [1185, 53] width 18 height 18
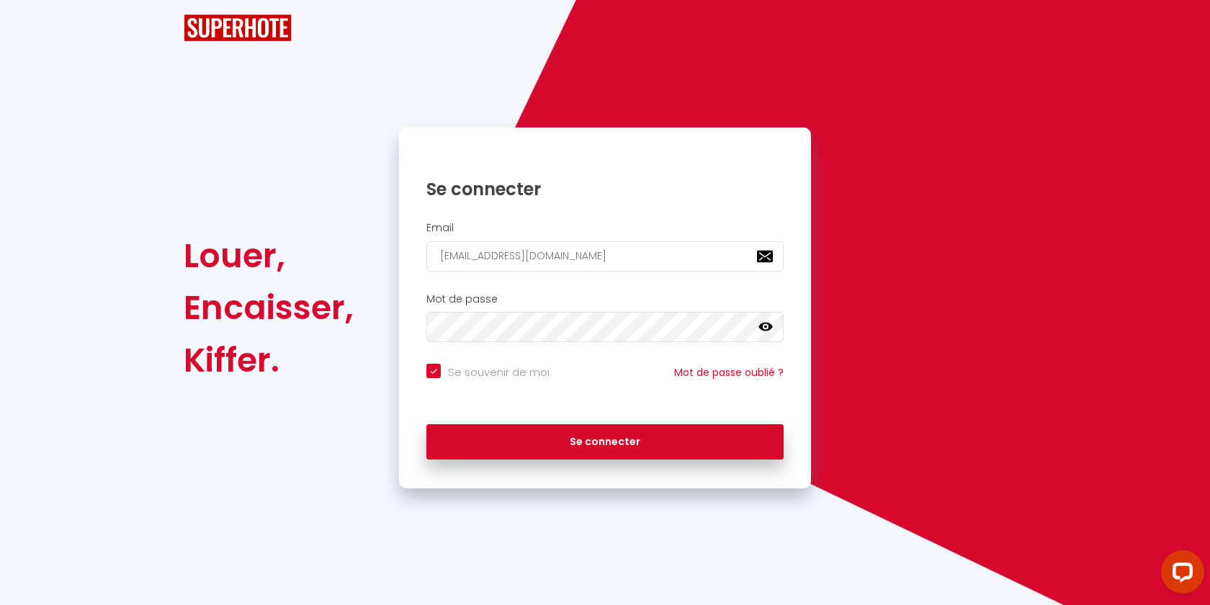
checkbox input "true"
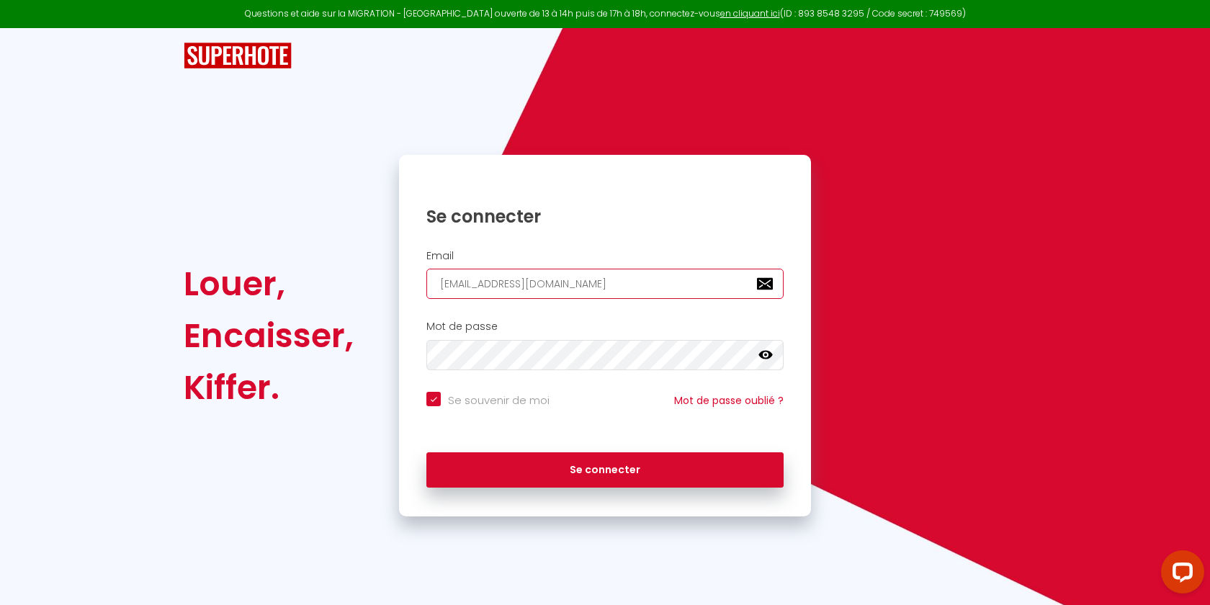
click at [574, 287] on input "[EMAIL_ADDRESS][DOMAIN_NAME]" at bounding box center [604, 284] width 357 height 30
paste input "[PERSON_NAME]"
type input "[PERSON_NAME][EMAIL_ADDRESS][DOMAIN_NAME]"
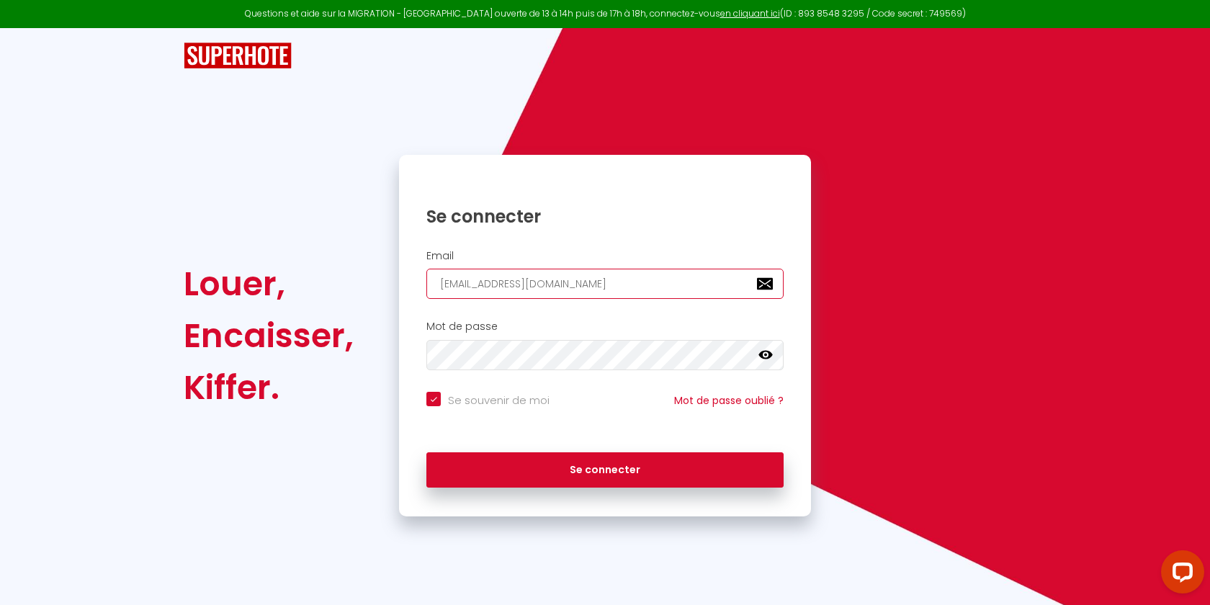
checkbox input "true"
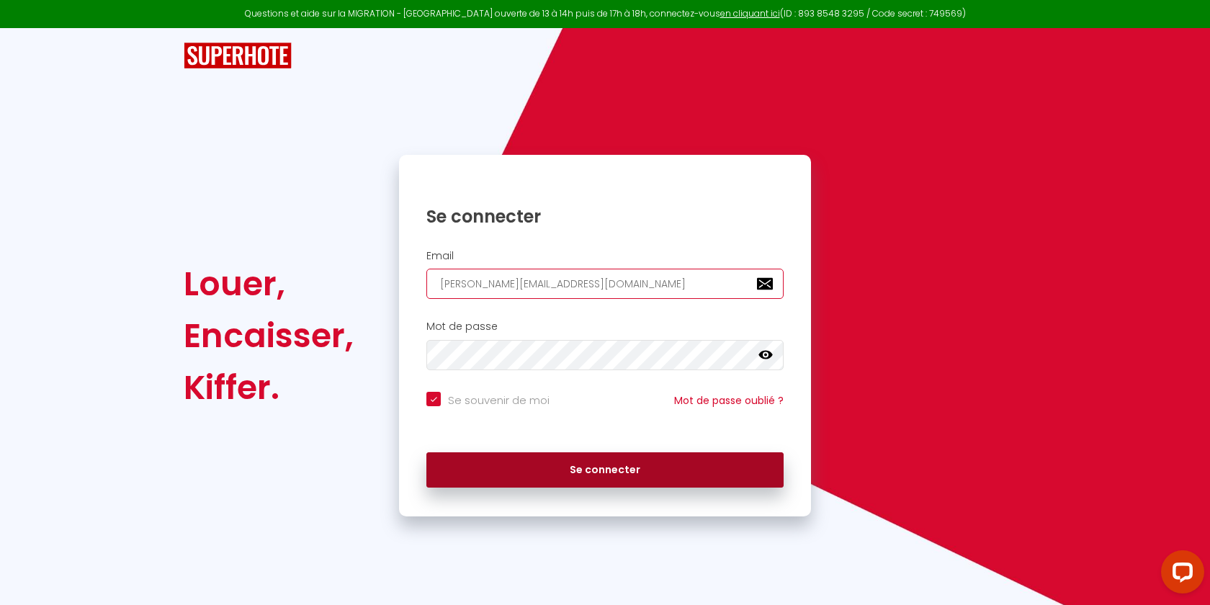
type input "[PERSON_NAME][EMAIL_ADDRESS][DOMAIN_NAME]"
click at [516, 457] on button "Se connecter" at bounding box center [604, 470] width 357 height 36
checkbox input "true"
